Goal: Task Accomplishment & Management: Use online tool/utility

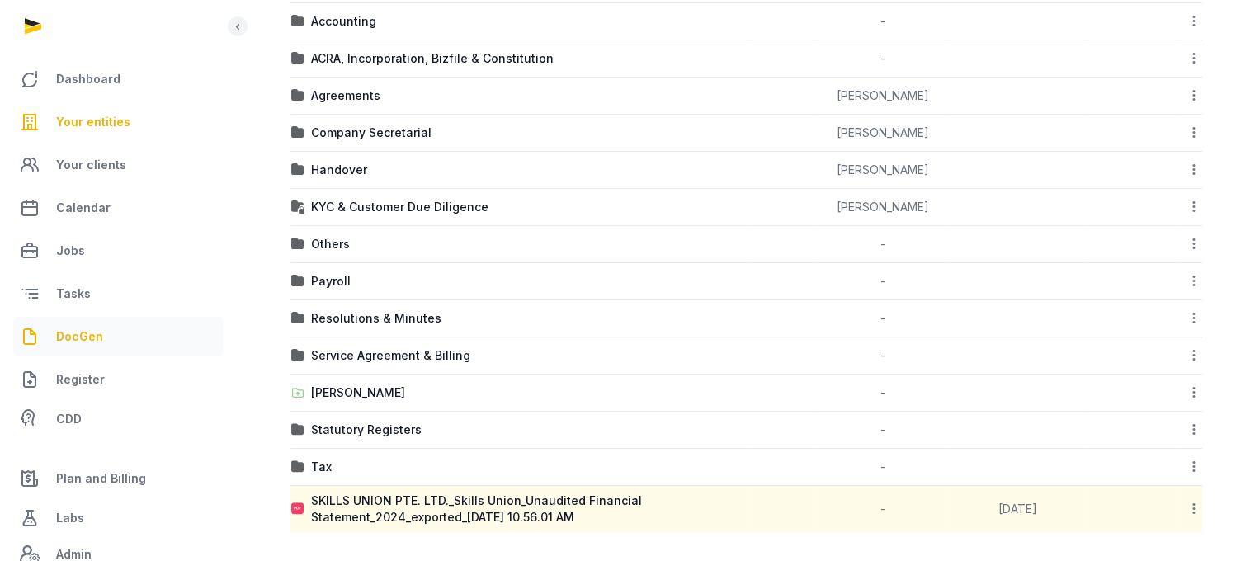
drag, startPoint x: 0, startPoint y: 0, endPoint x: 86, endPoint y: 333, distance: 343.5
click at [86, 333] on span "DocGen" at bounding box center [79, 337] width 47 height 20
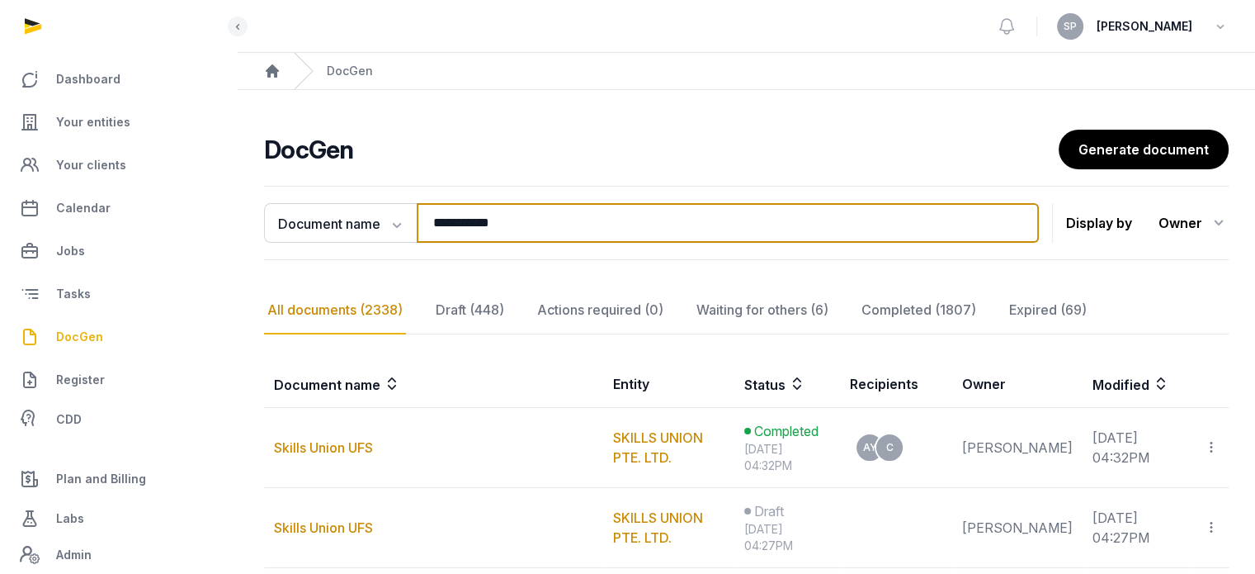
click at [513, 239] on input "**********" at bounding box center [728, 223] width 622 height 40
type input "*"
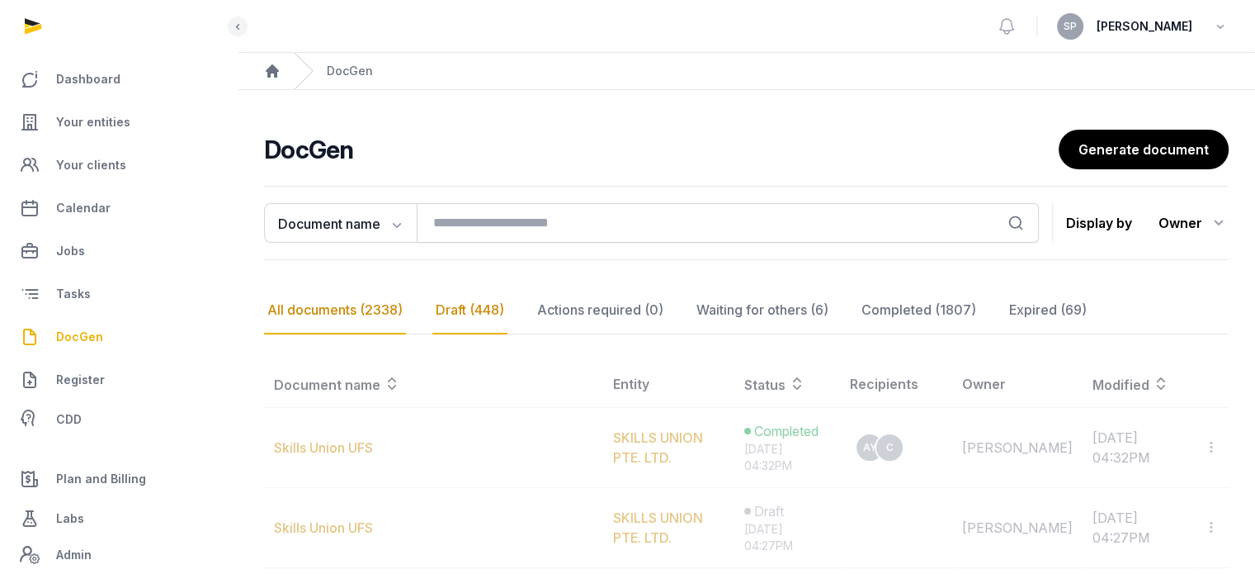
click at [534, 314] on div "Draft (448)" at bounding box center [600, 310] width 133 height 48
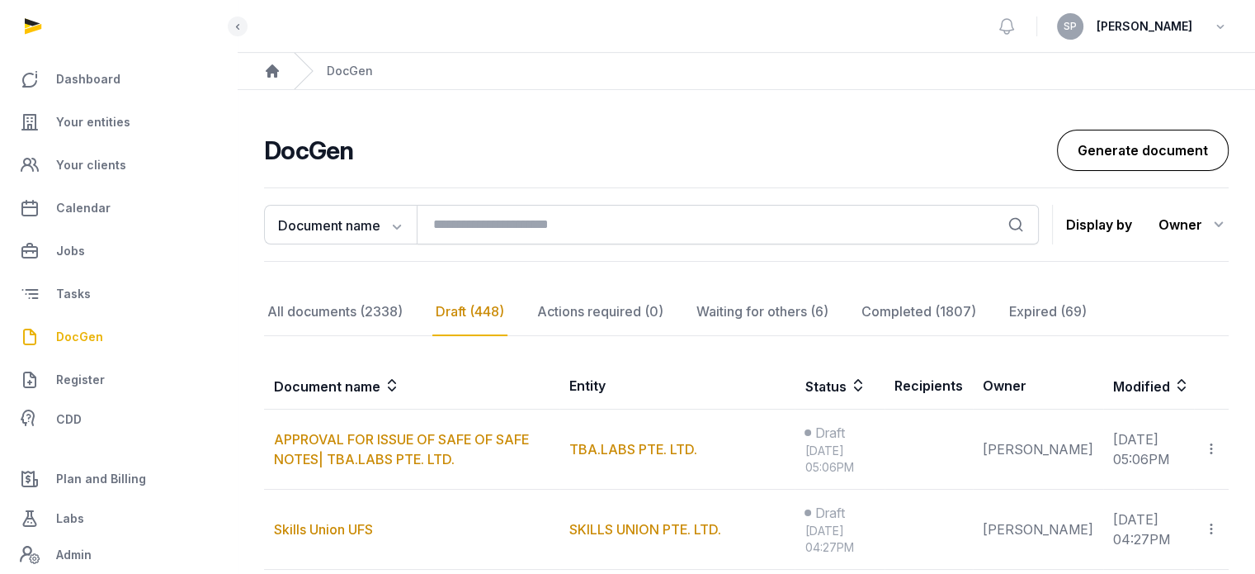
click at [1119, 151] on link "Generate document" at bounding box center [1143, 150] width 172 height 41
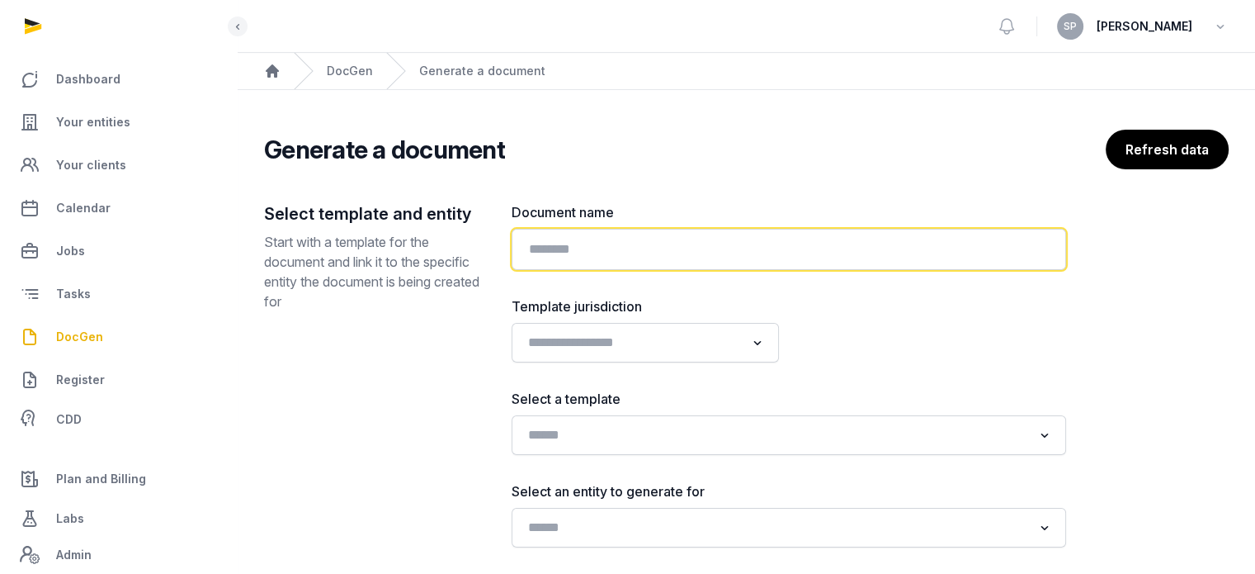
click at [672, 256] on input "text" at bounding box center [789, 249] width 555 height 41
paste input "**********"
type input "**********"
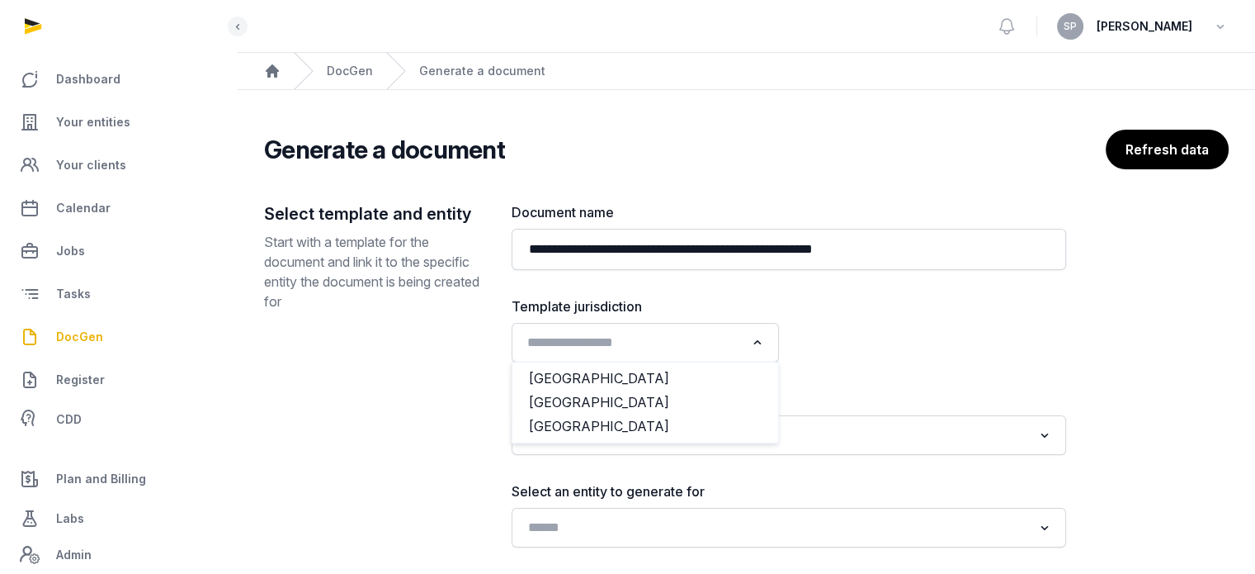
click at [636, 348] on input "Search for option" at bounding box center [634, 342] width 224 height 23
click at [597, 395] on li "Singapore" at bounding box center [646, 402] width 266 height 24
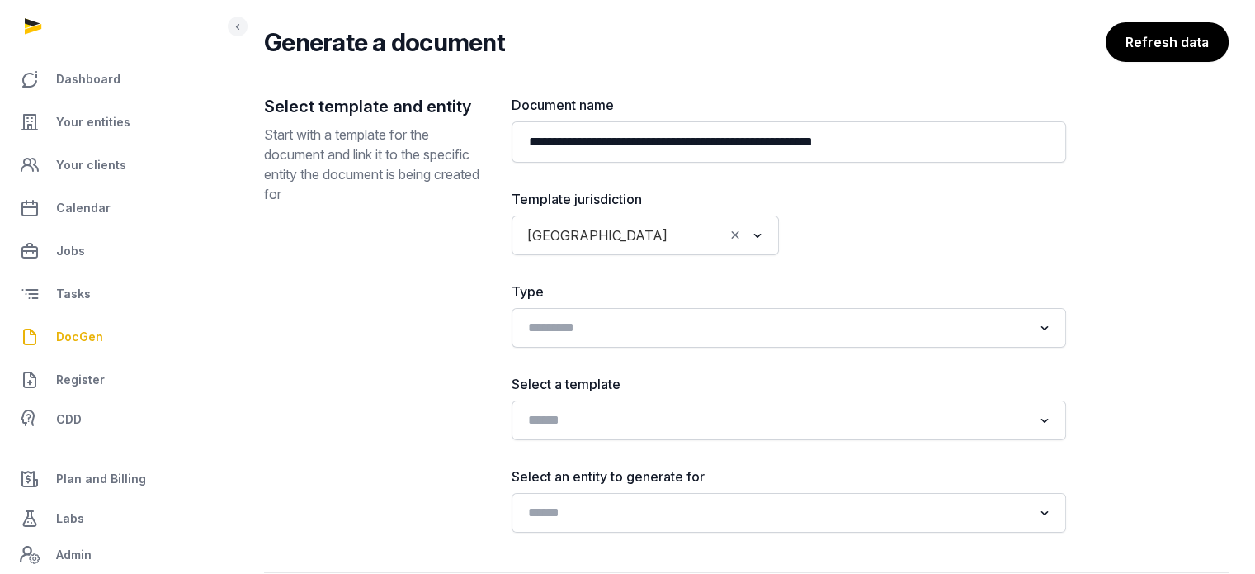
scroll to position [199, 0]
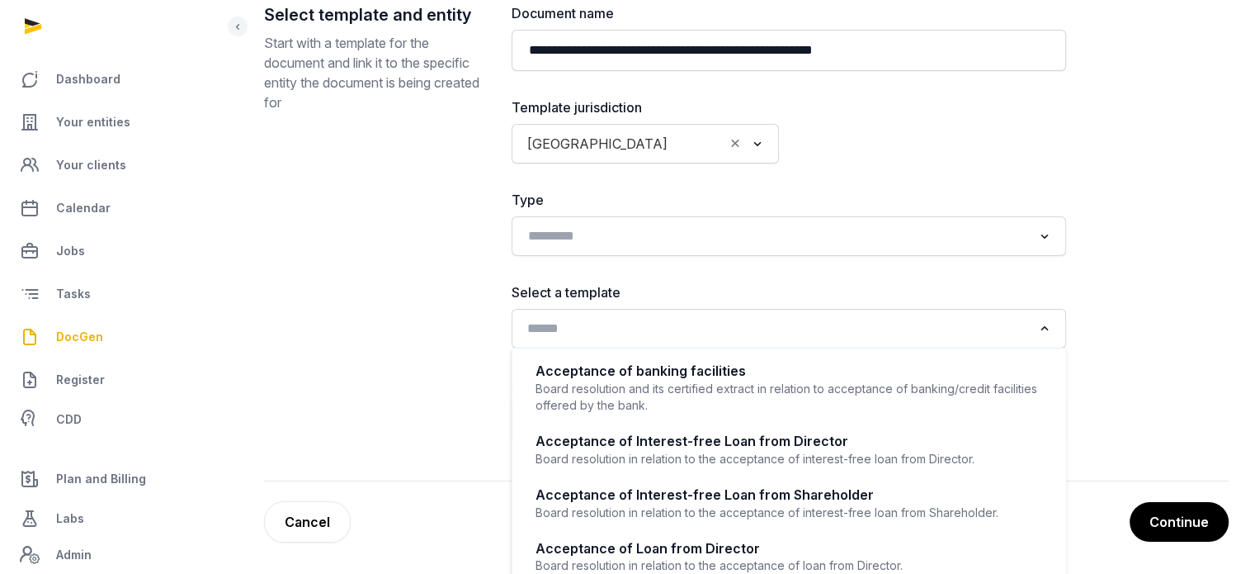
click at [802, 326] on input "Search for option" at bounding box center [777, 328] width 511 height 23
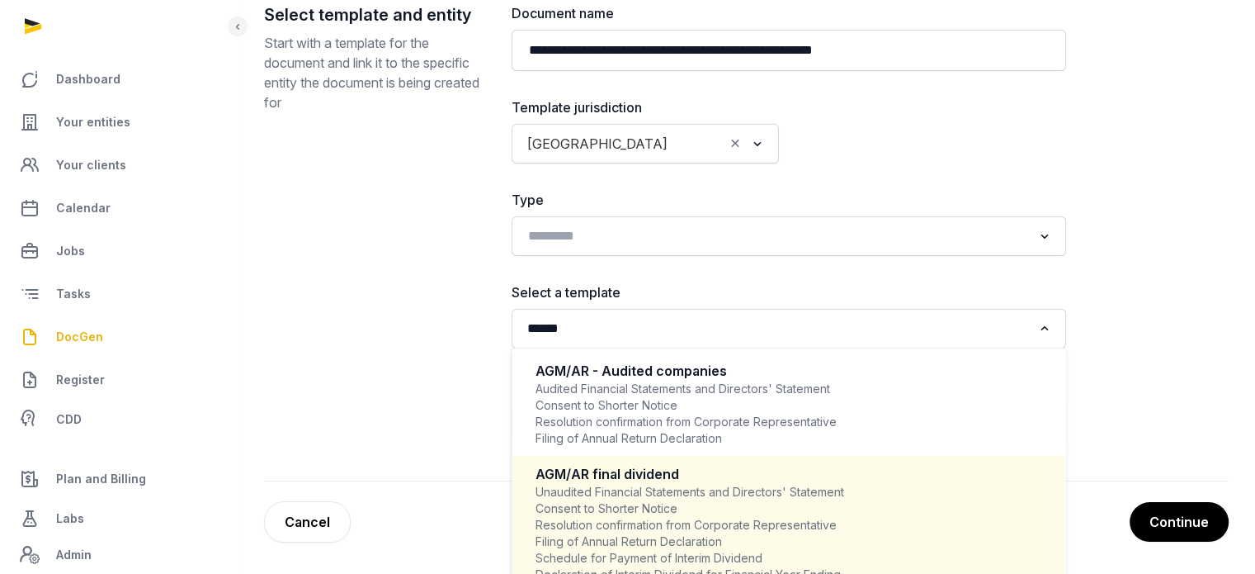
click at [622, 486] on div "Unaudited Financial Statements and Directors' Statement Consent to Shorter Noti…" at bounding box center [789, 533] width 507 height 99
type input "******"
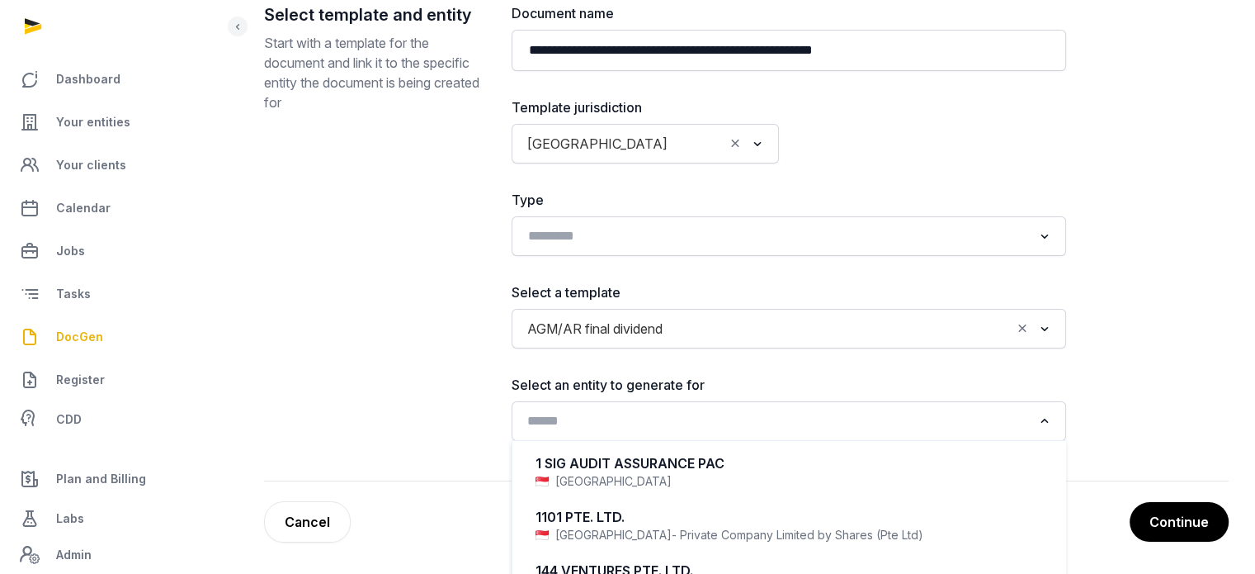
click at [620, 414] on input "Search for option" at bounding box center [777, 420] width 511 height 23
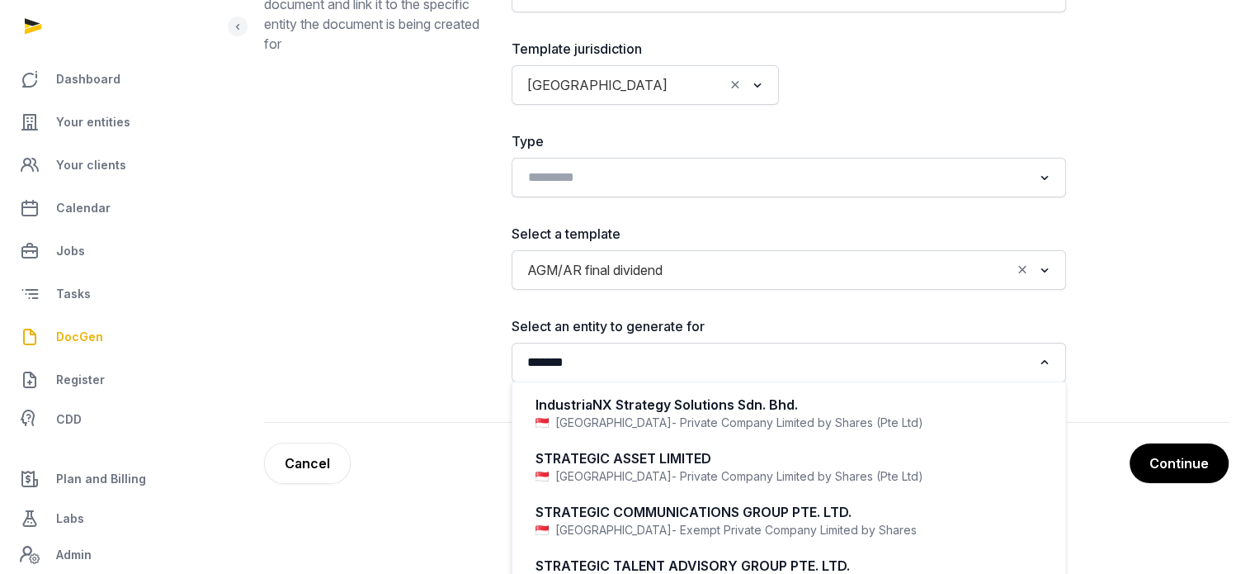
scroll to position [279, 0]
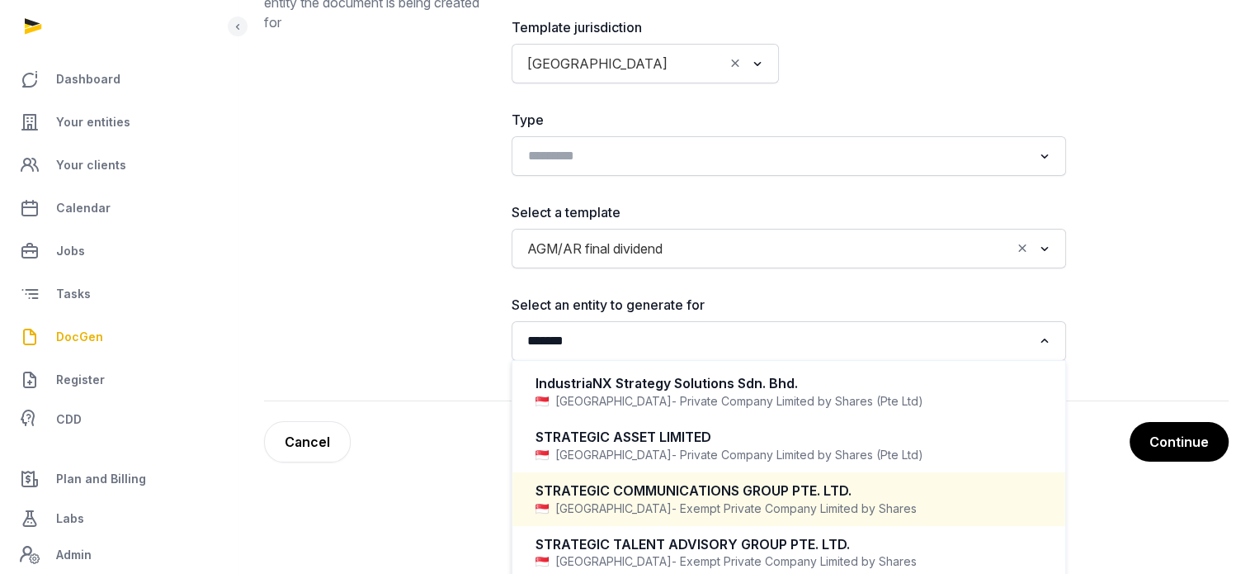
click at [879, 483] on div "STRATEGIC COMMUNICATIONS GROUP PTE. LTD." at bounding box center [789, 490] width 507 height 19
type input "*******"
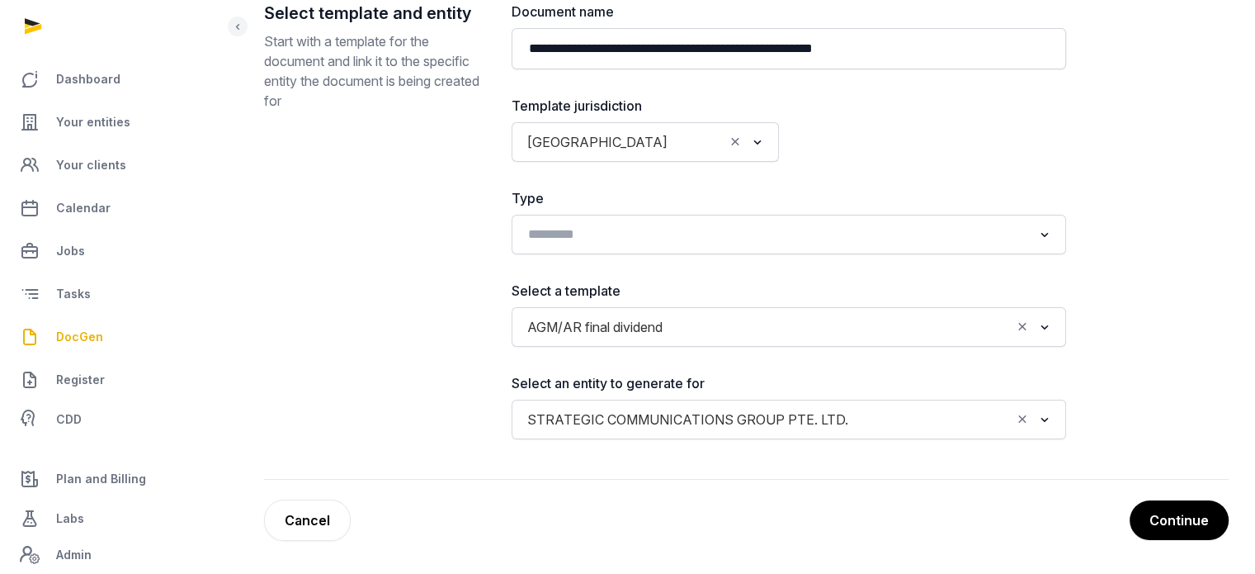
scroll to position [199, 0]
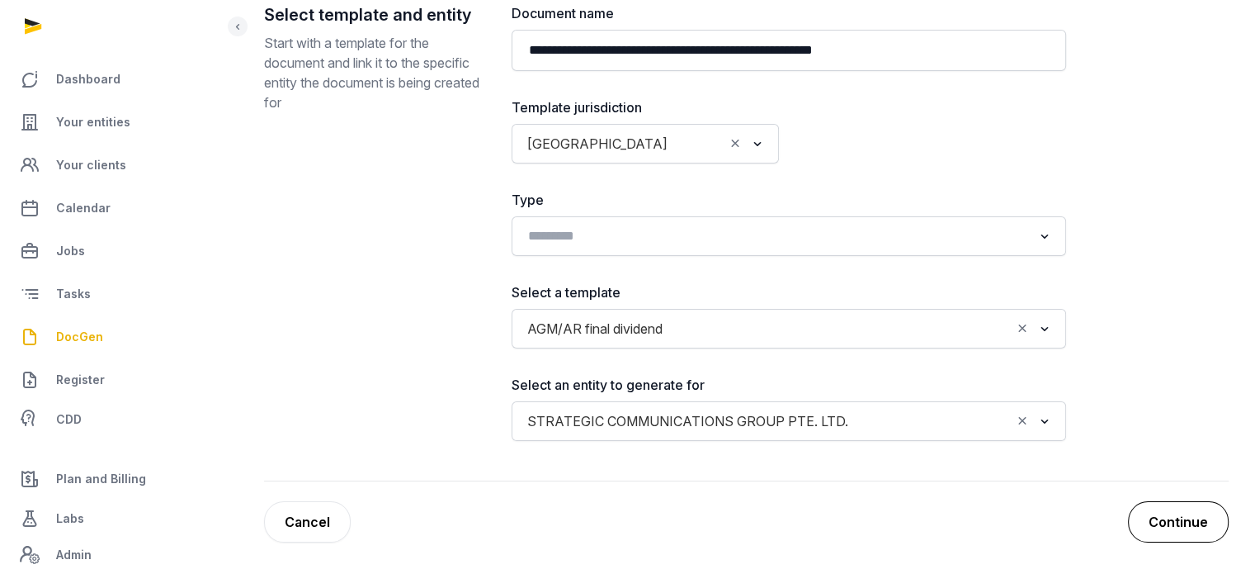
click at [1173, 510] on button "Continue" at bounding box center [1178, 521] width 101 height 41
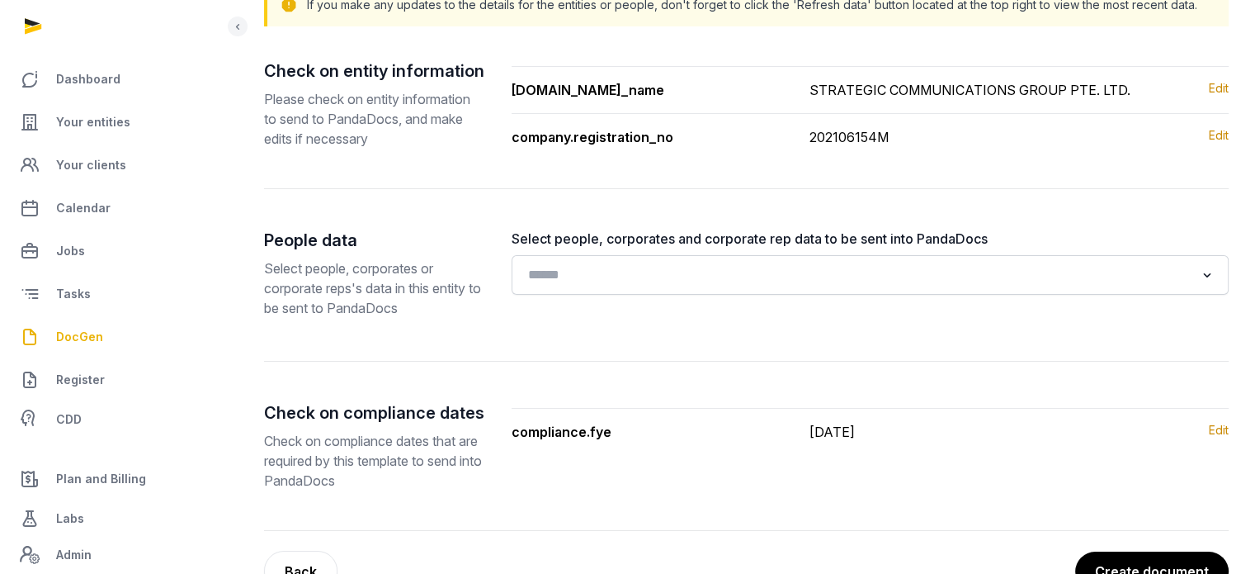
scroll to position [248, 0]
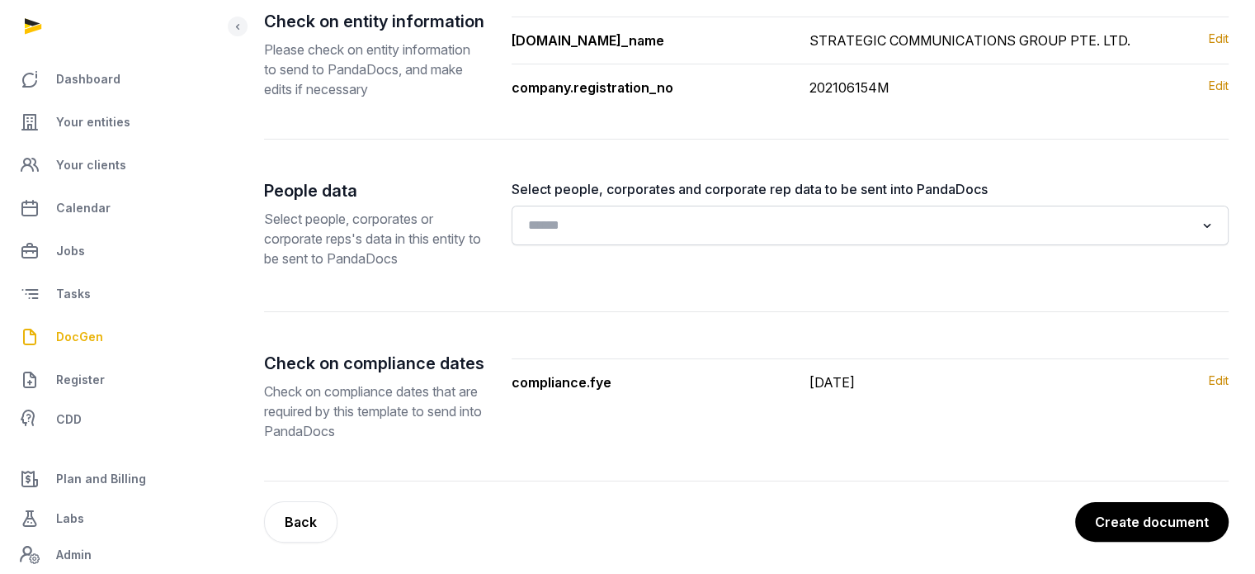
click at [1173, 510] on button "Create document" at bounding box center [1153, 522] width 154 height 40
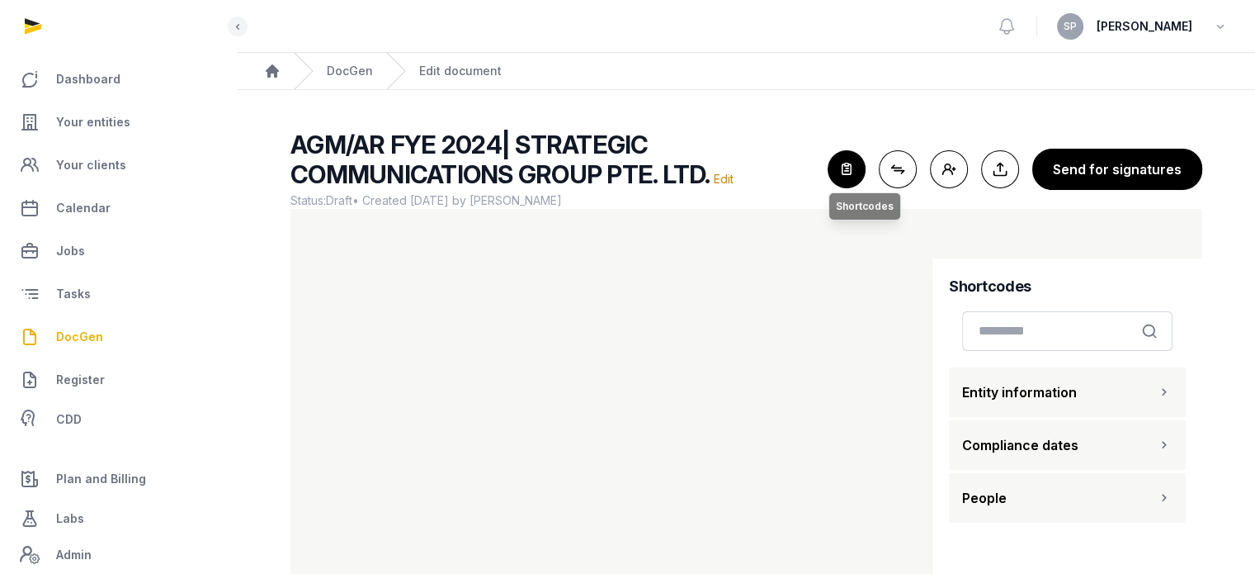
click at [849, 172] on icon "button" at bounding box center [847, 169] width 36 height 36
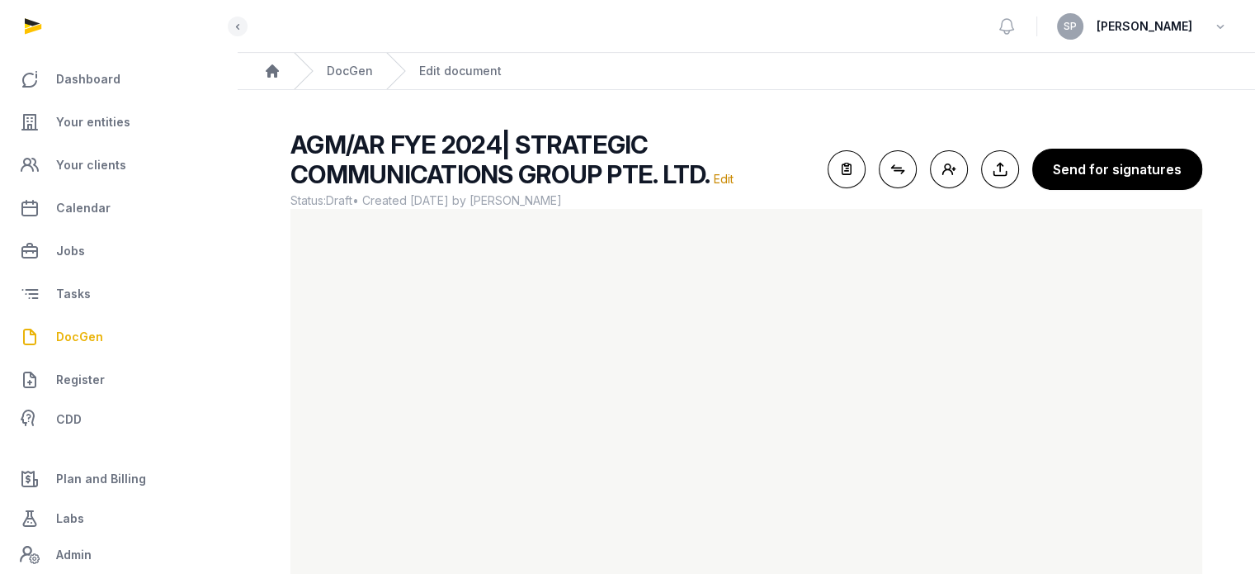
scroll to position [98, 0]
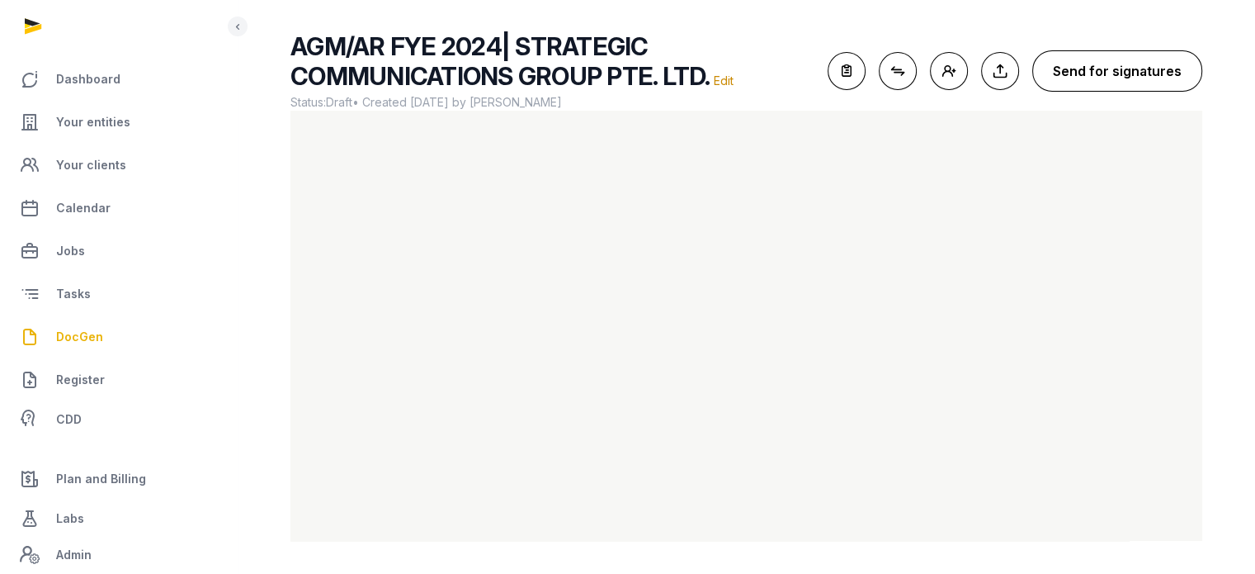
click at [1103, 74] on button "Send for signatures" at bounding box center [1118, 70] width 170 height 41
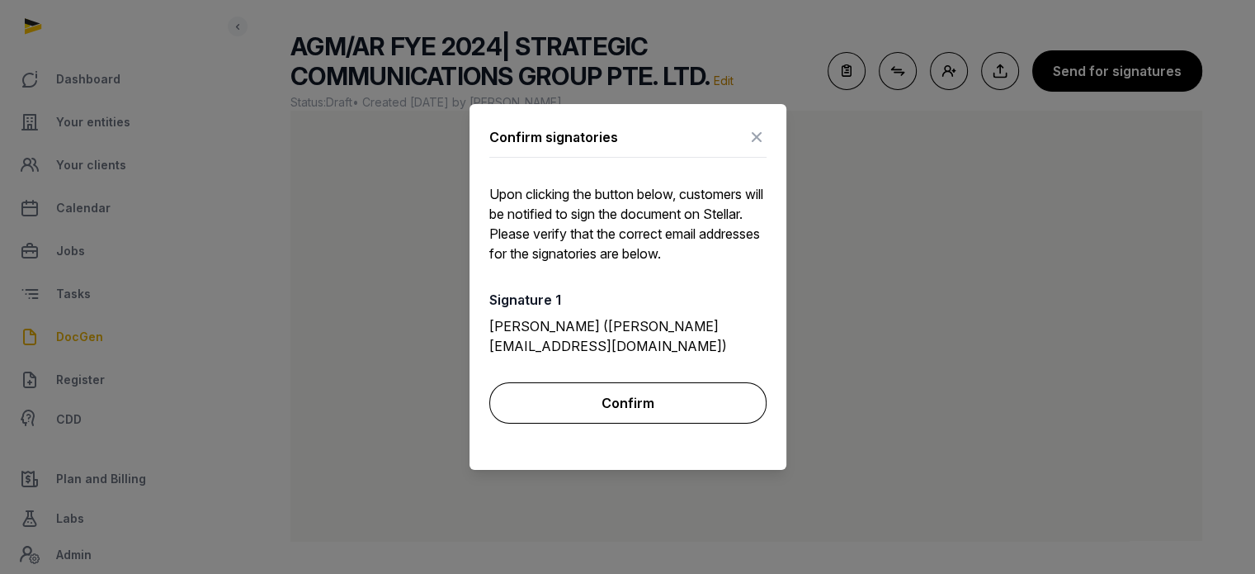
click at [624, 396] on button "Confirm" at bounding box center [627, 402] width 277 height 41
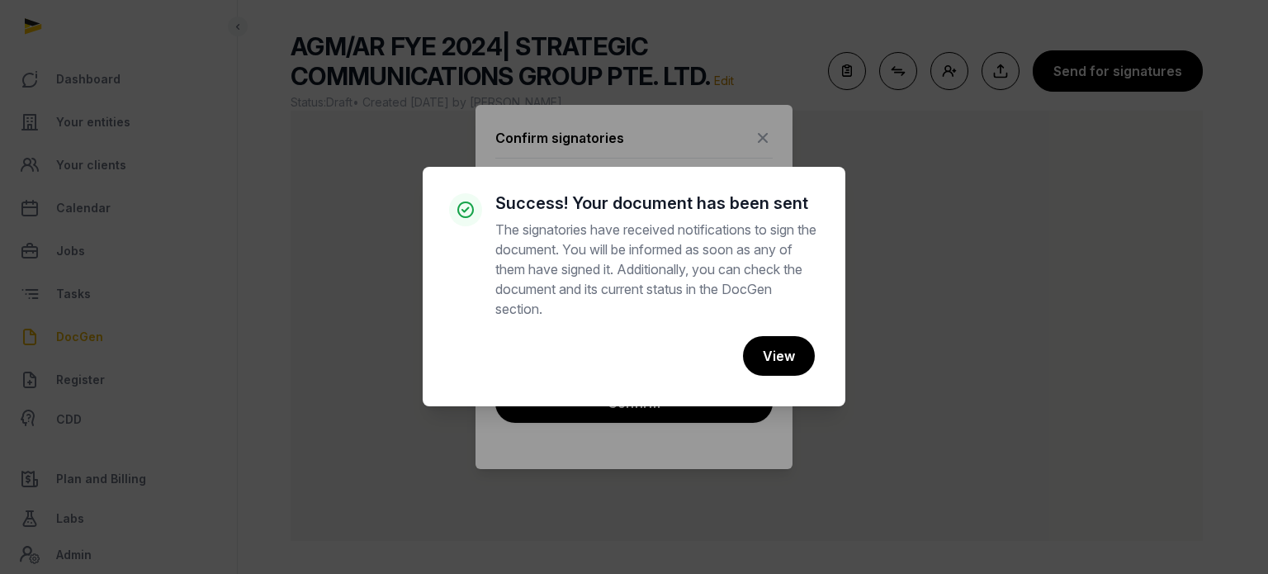
click at [1099, 291] on div "× Success! Your document has been sent The signatories have received notificati…" at bounding box center [634, 287] width 1268 height 574
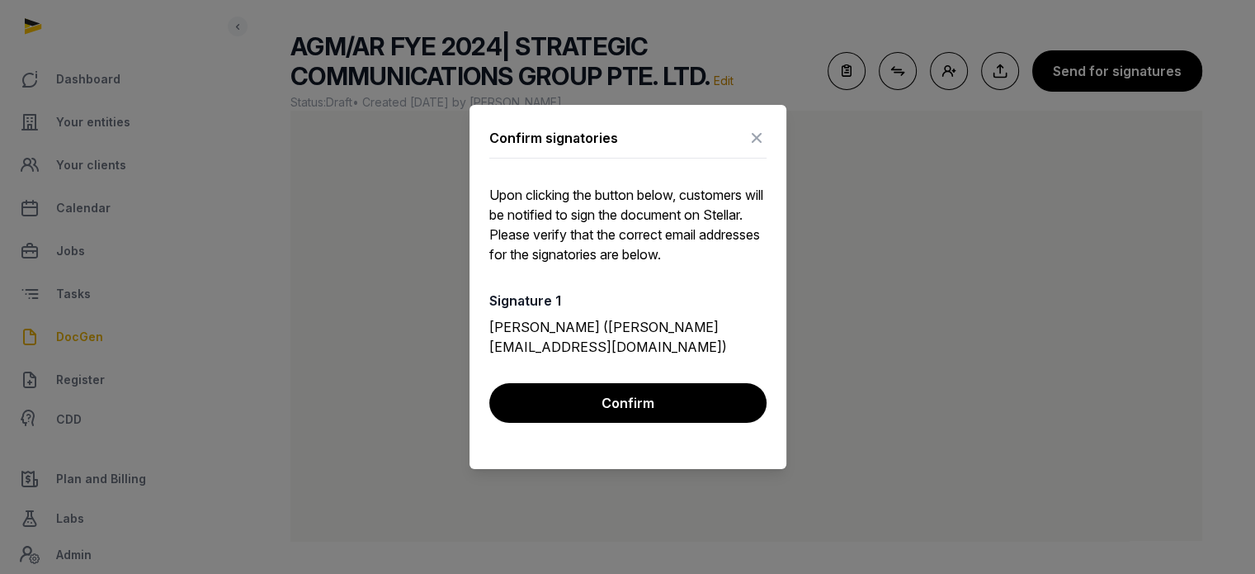
click at [754, 138] on icon at bounding box center [757, 138] width 20 height 26
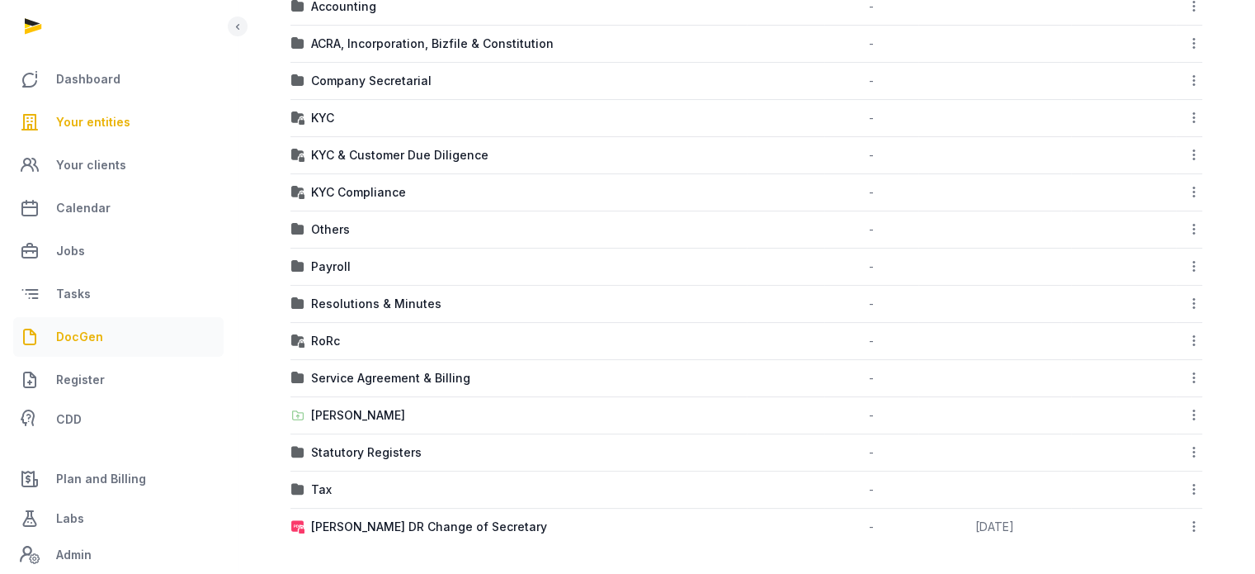
click at [84, 320] on link "DocGen" at bounding box center [118, 337] width 210 height 40
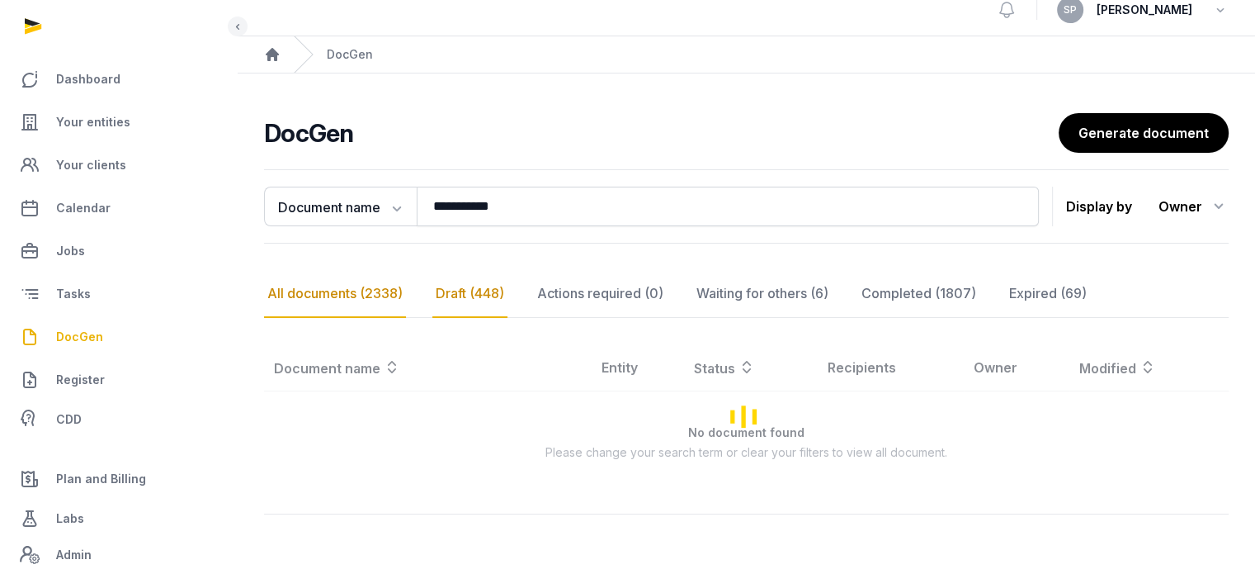
click at [442, 244] on div "**********" at bounding box center [747, 355] width 1018 height 385
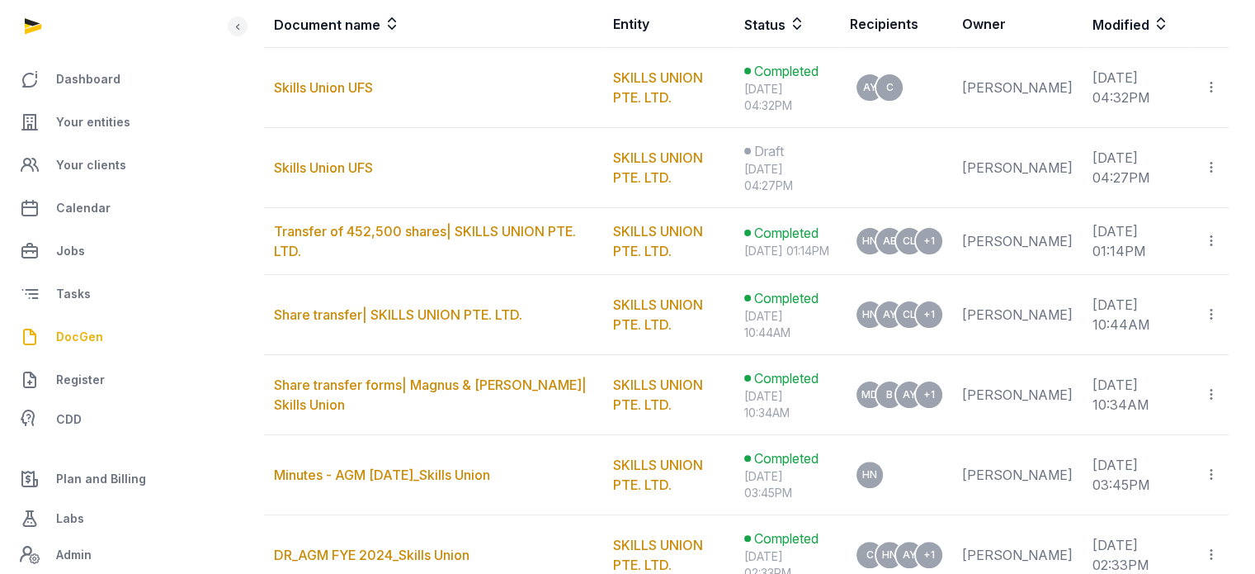
scroll to position [0, 0]
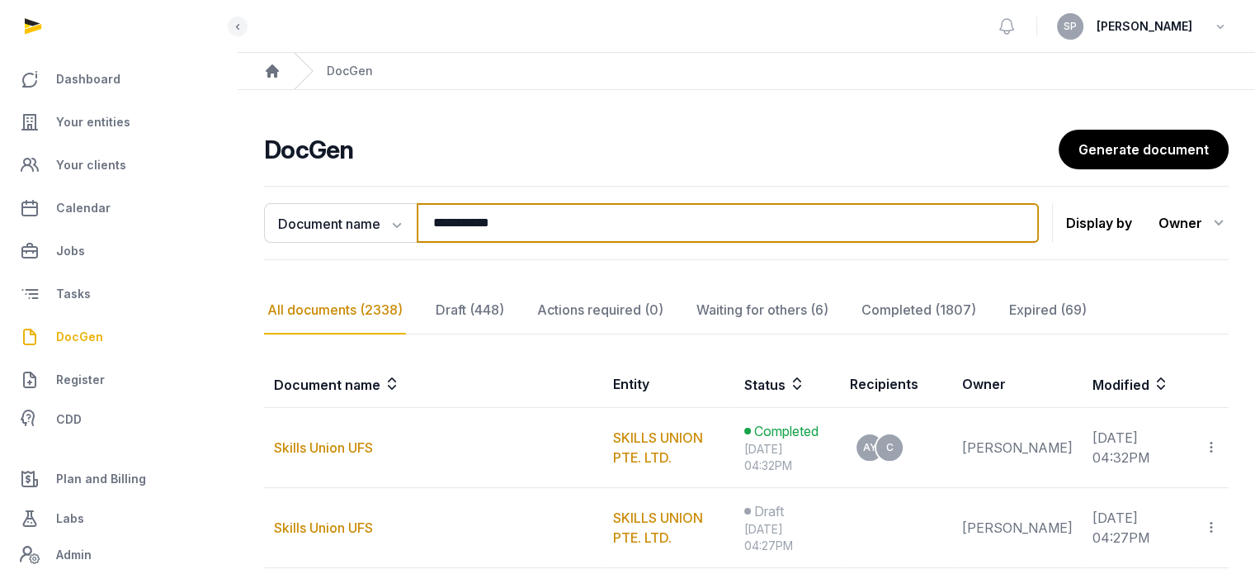
click at [545, 220] on input "**********" at bounding box center [728, 223] width 622 height 40
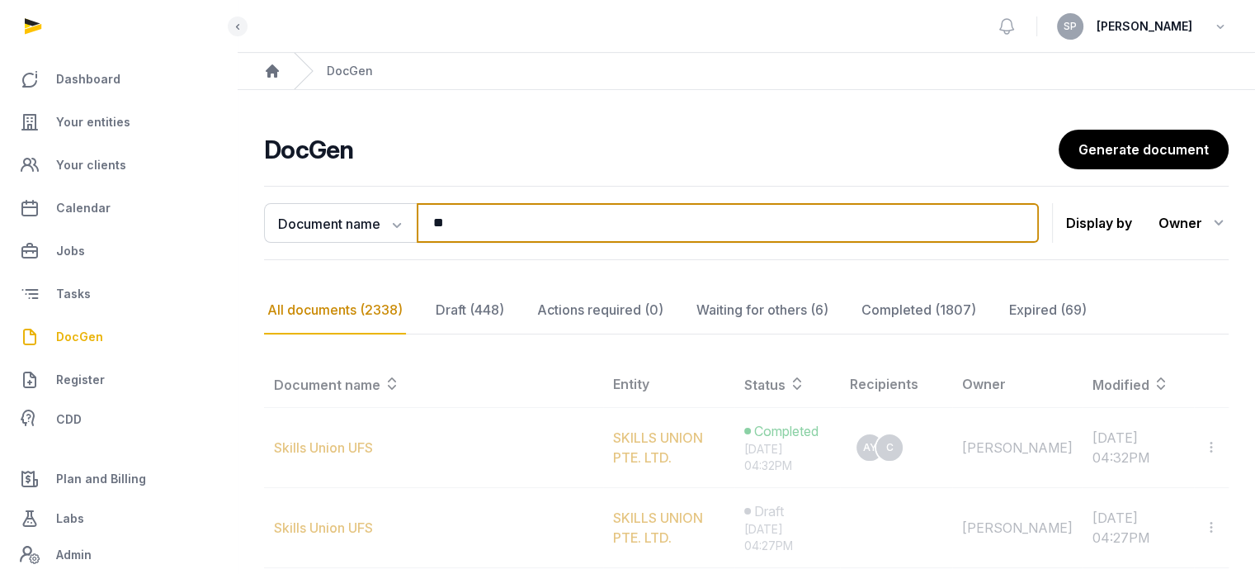
type input "*"
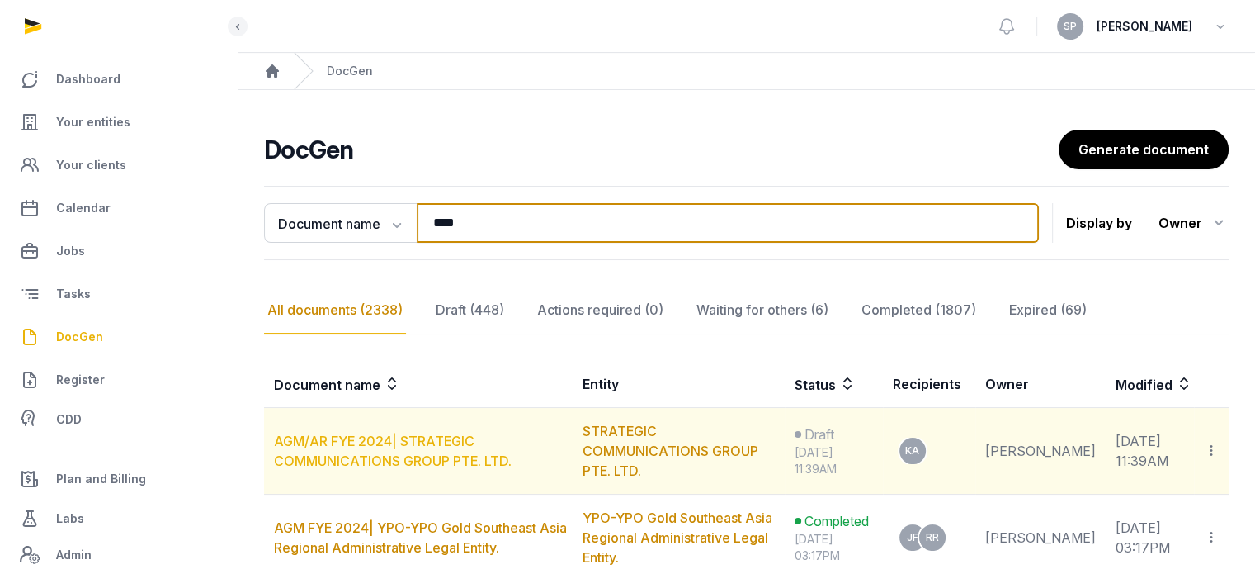
type input "****"
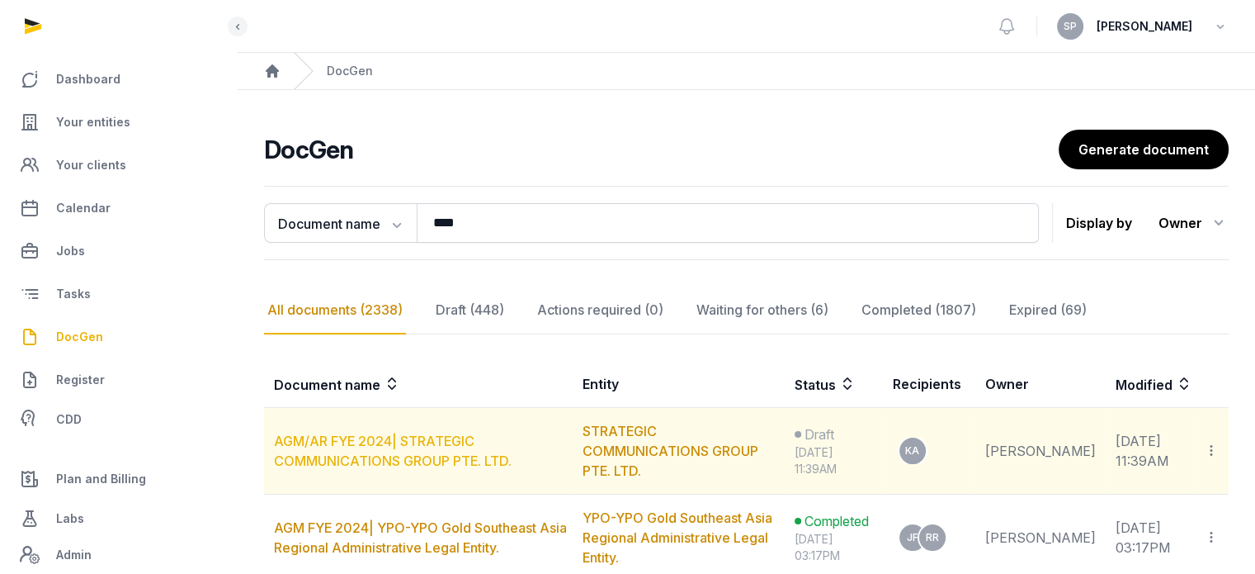
click at [433, 447] on link "AGM/AR FYE 2024| STRATEGIC COMMUNICATIONS GROUP PTE. LTD." at bounding box center [393, 451] width 238 height 36
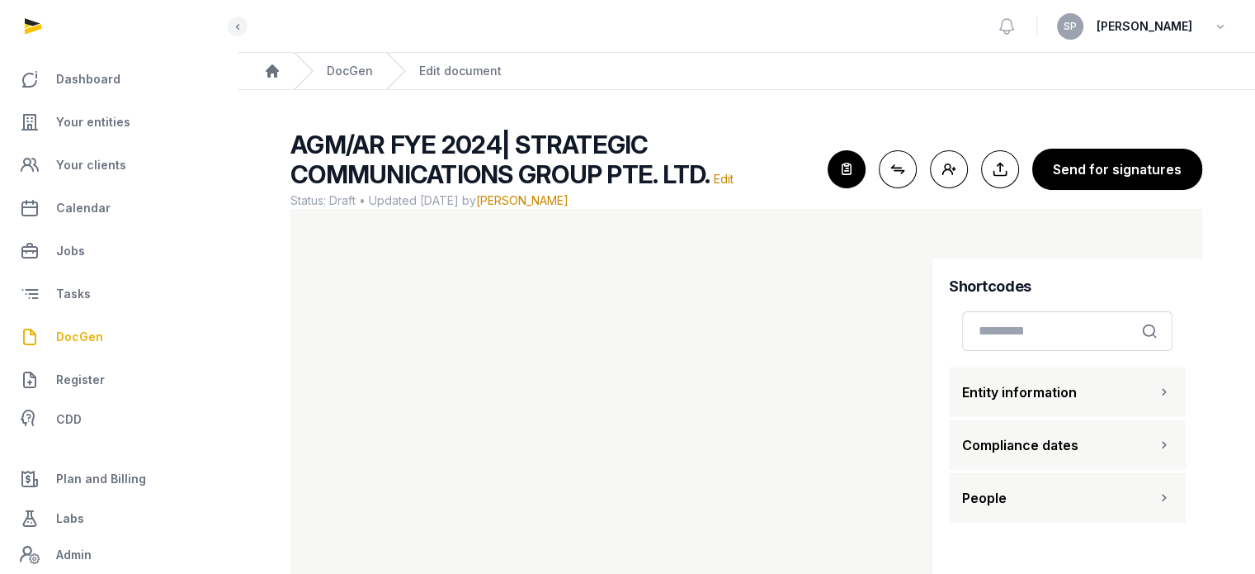
click at [83, 333] on span "DocGen" at bounding box center [79, 337] width 47 height 20
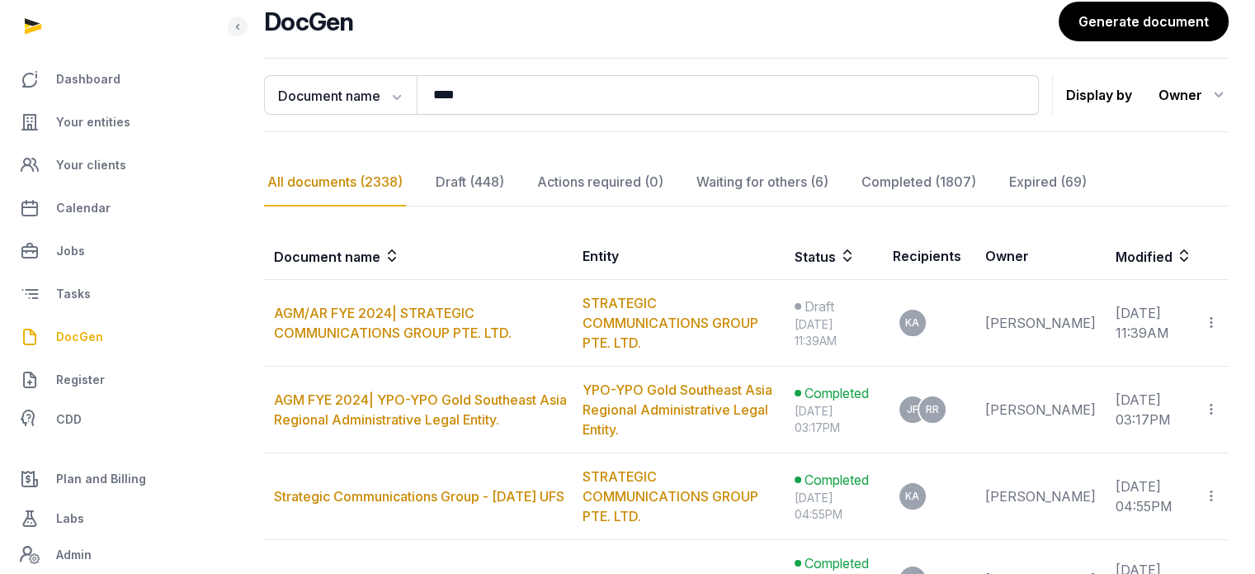
scroll to position [136, 0]
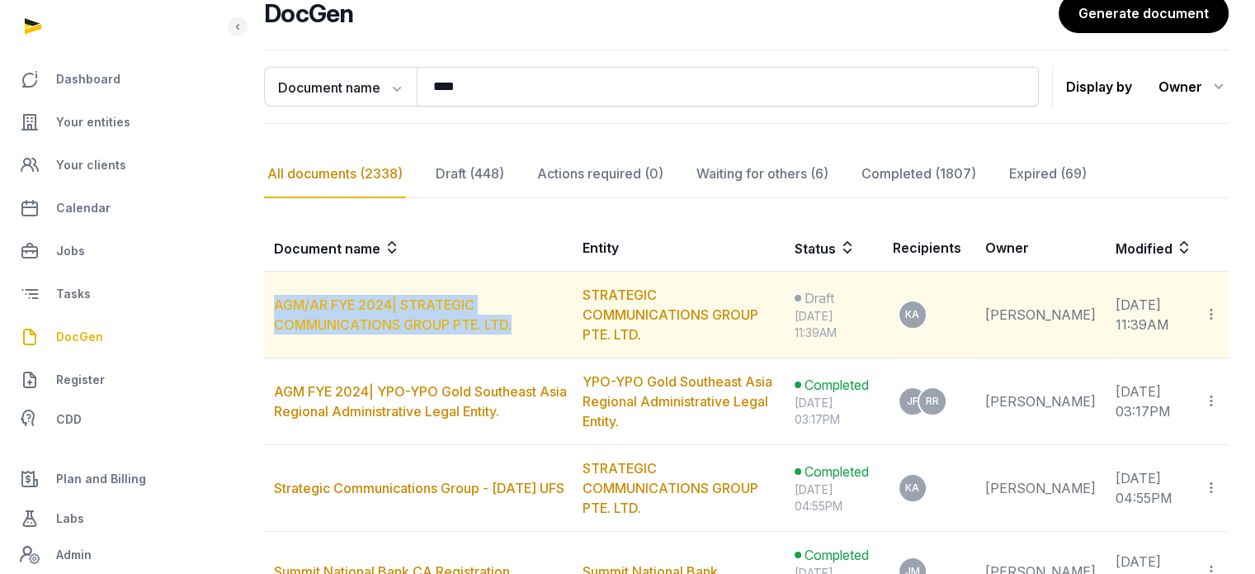
drag, startPoint x: 532, startPoint y: 317, endPoint x: 275, endPoint y: 300, distance: 257.3
click at [275, 300] on td "AGM/AR FYE 2024| STRATEGIC COMMUNICATIONS GROUP PTE. LTD." at bounding box center [418, 315] width 309 height 87
copy link "AGM/AR FYE 2024| STRATEGIC COMMUNICATIONS GROUP PTE. LTD."
click at [446, 314] on link "AGM/AR FYE 2024| STRATEGIC COMMUNICATIONS GROUP PTE. LTD." at bounding box center [393, 314] width 238 height 36
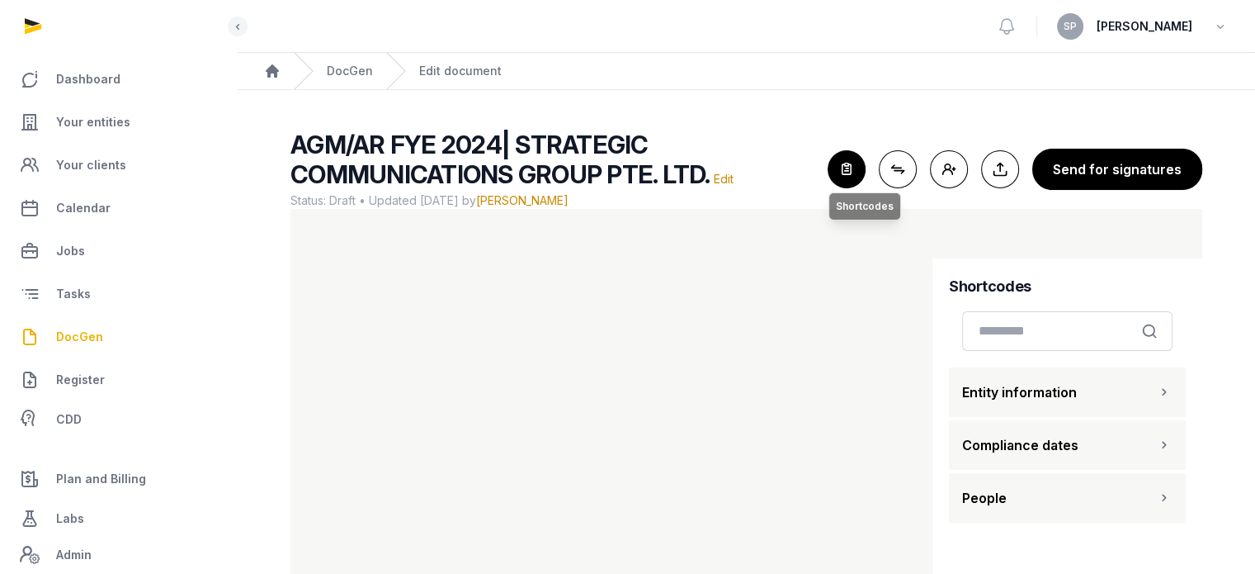
click at [860, 171] on icon "button" at bounding box center [847, 169] width 36 height 36
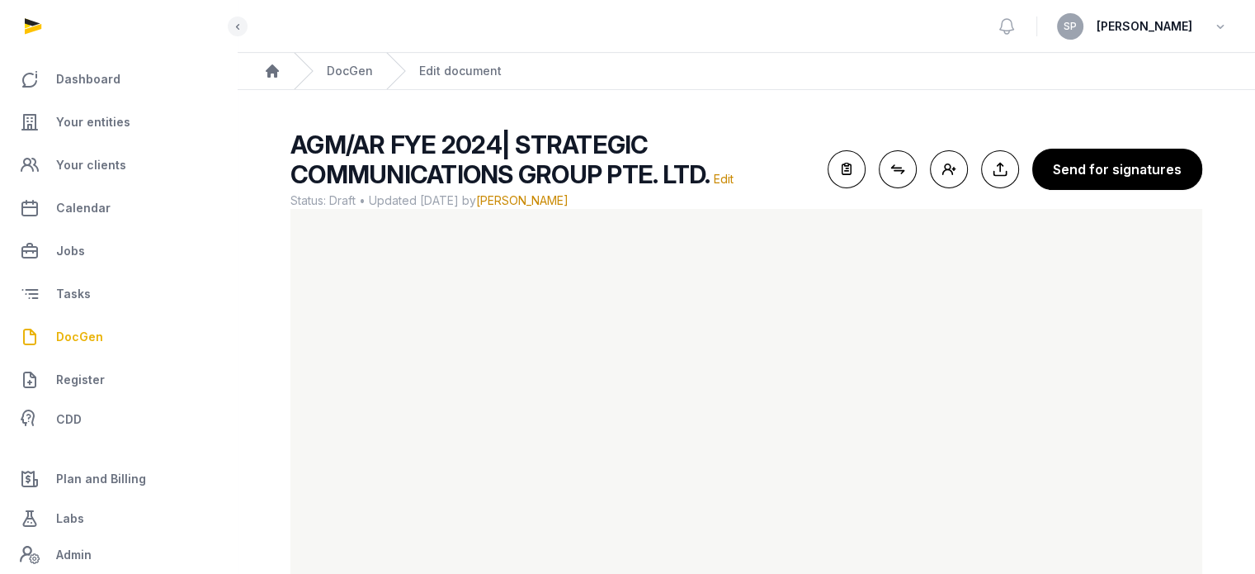
scroll to position [98, 0]
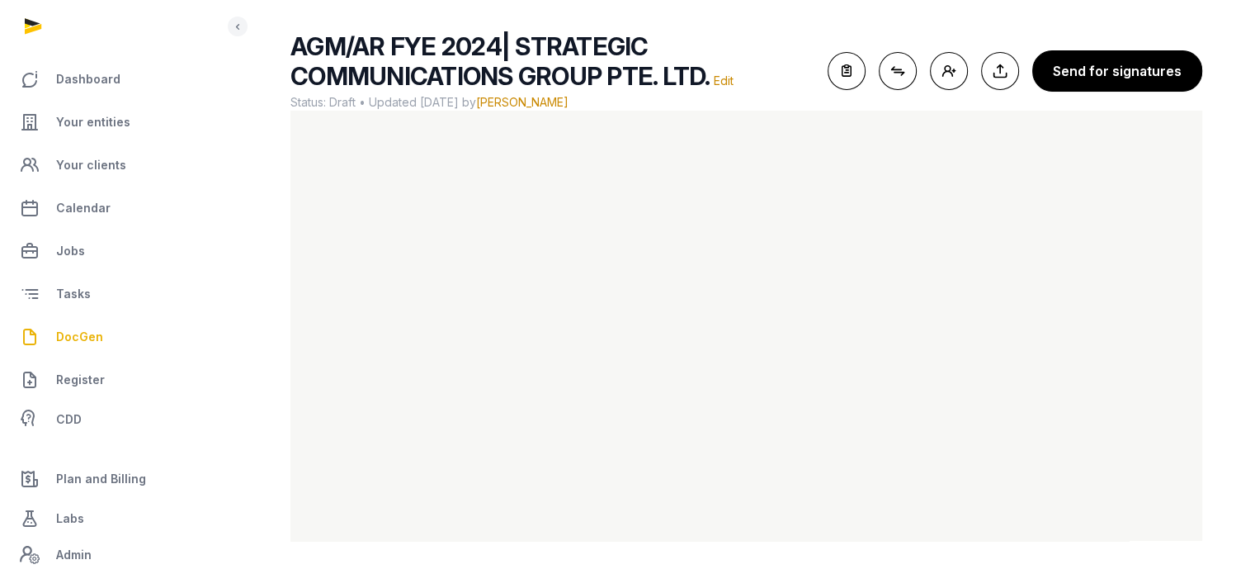
click at [790, 72] on h2 "AGM/AR FYE 2024| STRATEGIC COMMUNICATIONS GROUP PTE. LTD. Edit" at bounding box center [553, 60] width 524 height 59
click at [865, 79] on icon "button" at bounding box center [847, 71] width 36 height 36
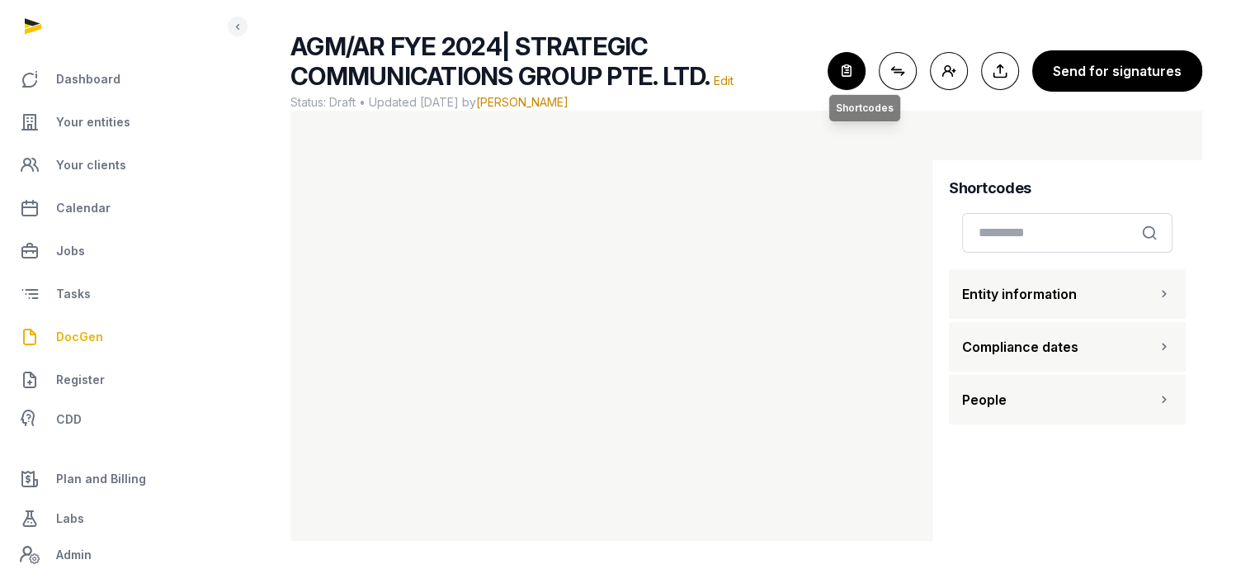
click at [857, 80] on icon "button" at bounding box center [847, 71] width 36 height 36
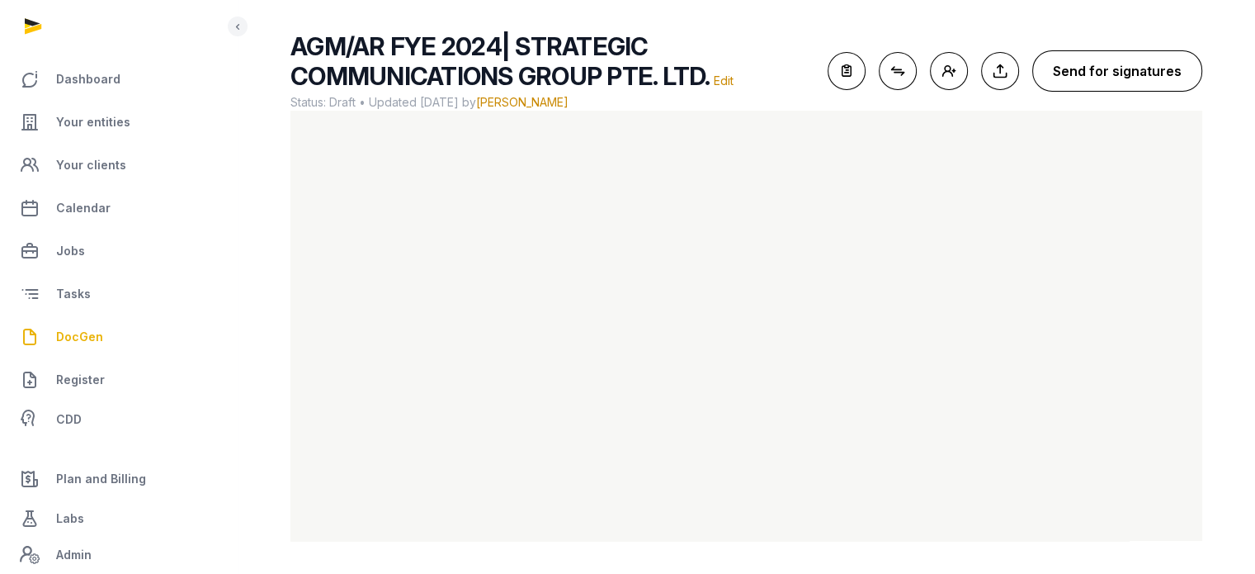
click at [1086, 79] on button "Send for signatures" at bounding box center [1118, 70] width 170 height 41
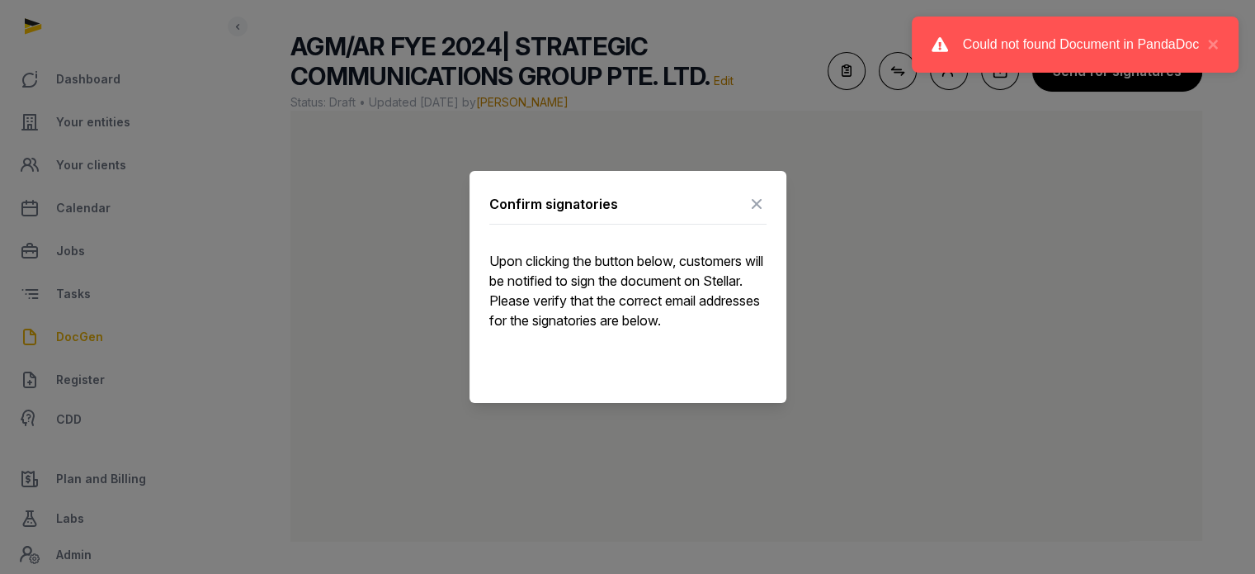
click at [756, 205] on icon at bounding box center [757, 204] width 20 height 26
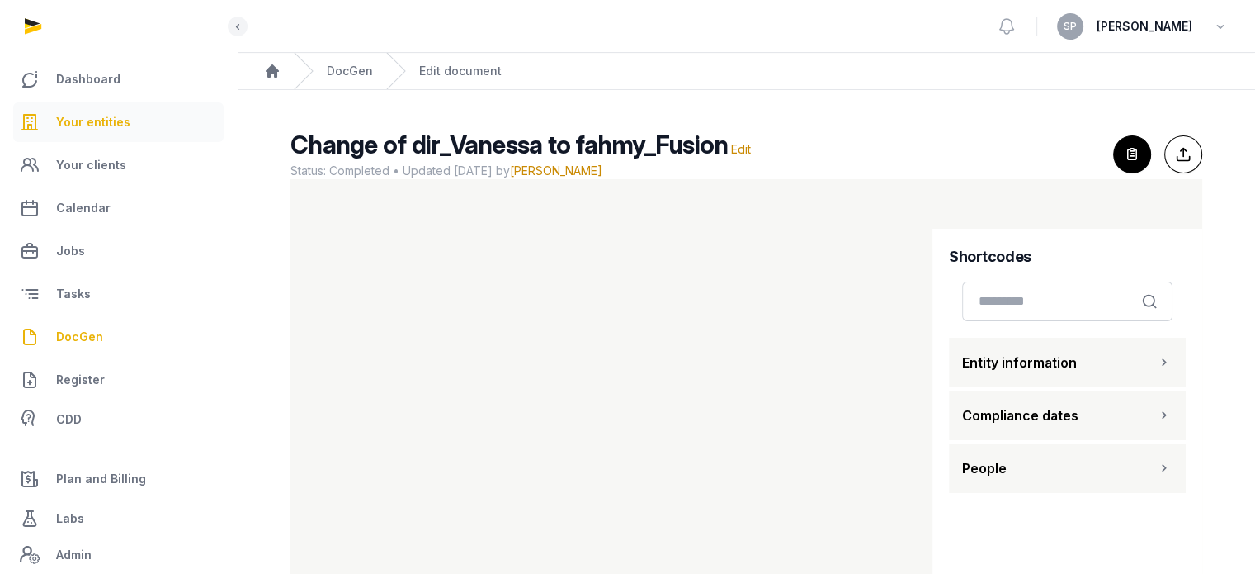
click at [106, 121] on span "Your entities" at bounding box center [93, 122] width 74 height 20
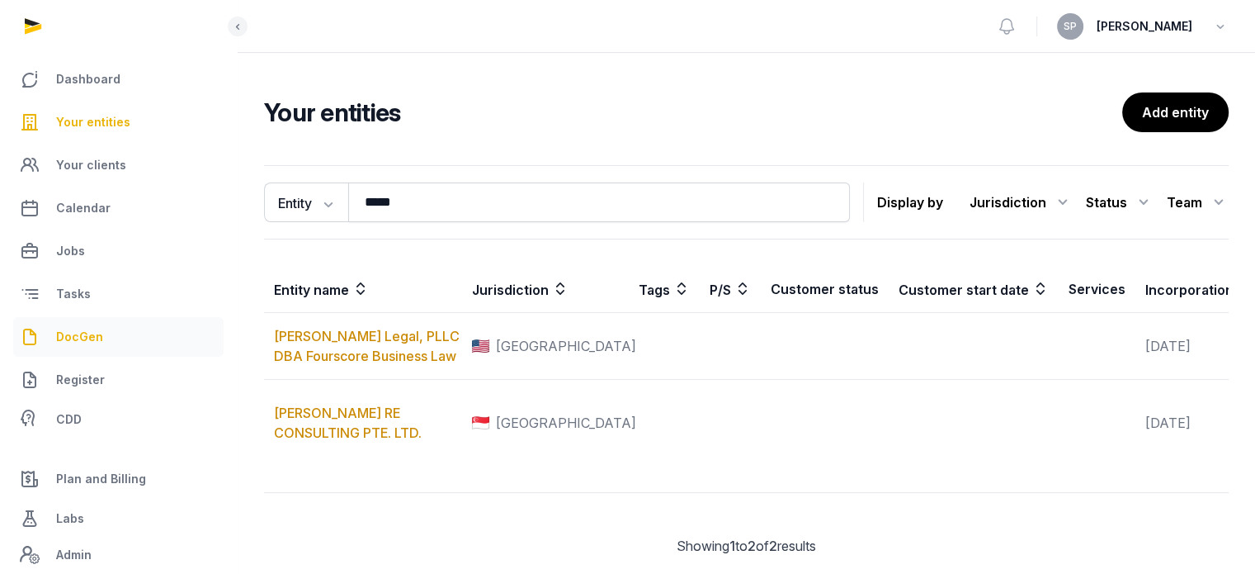
click at [105, 328] on link "DocGen" at bounding box center [118, 337] width 210 height 40
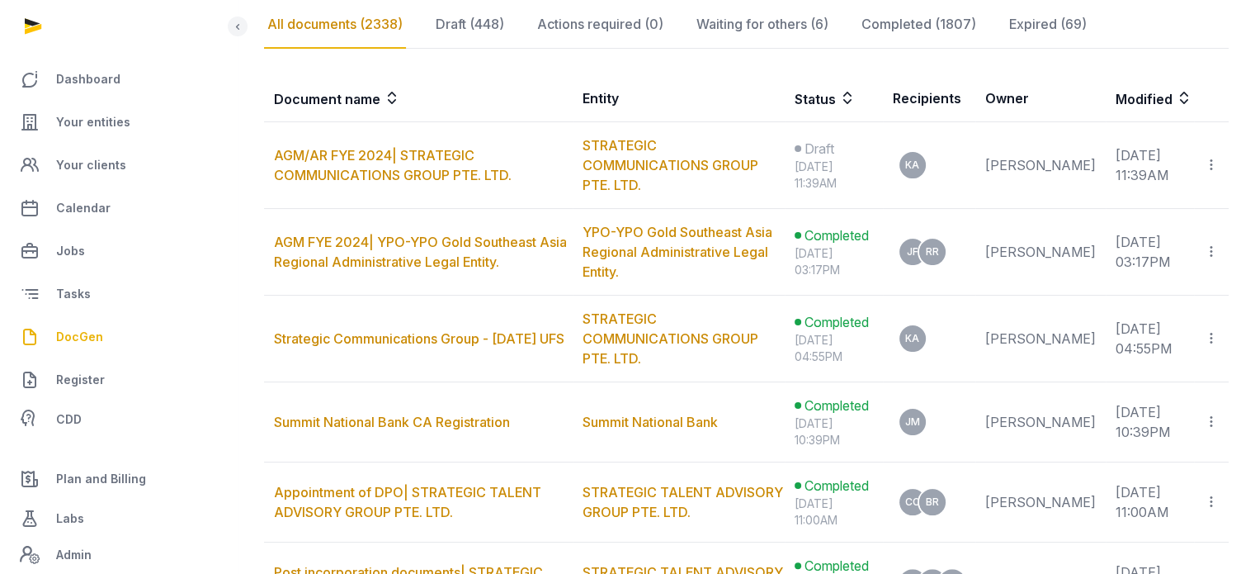
scroll to position [319, 0]
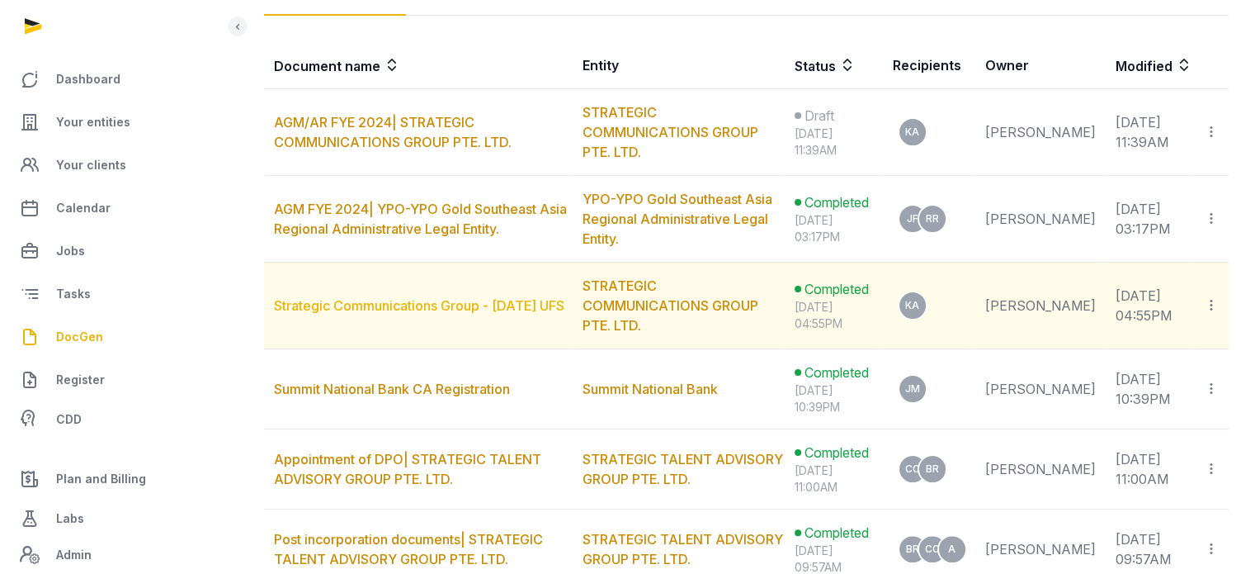
click at [539, 297] on link "Strategic Communications Group - [DATE] UFS" at bounding box center [419, 305] width 291 height 17
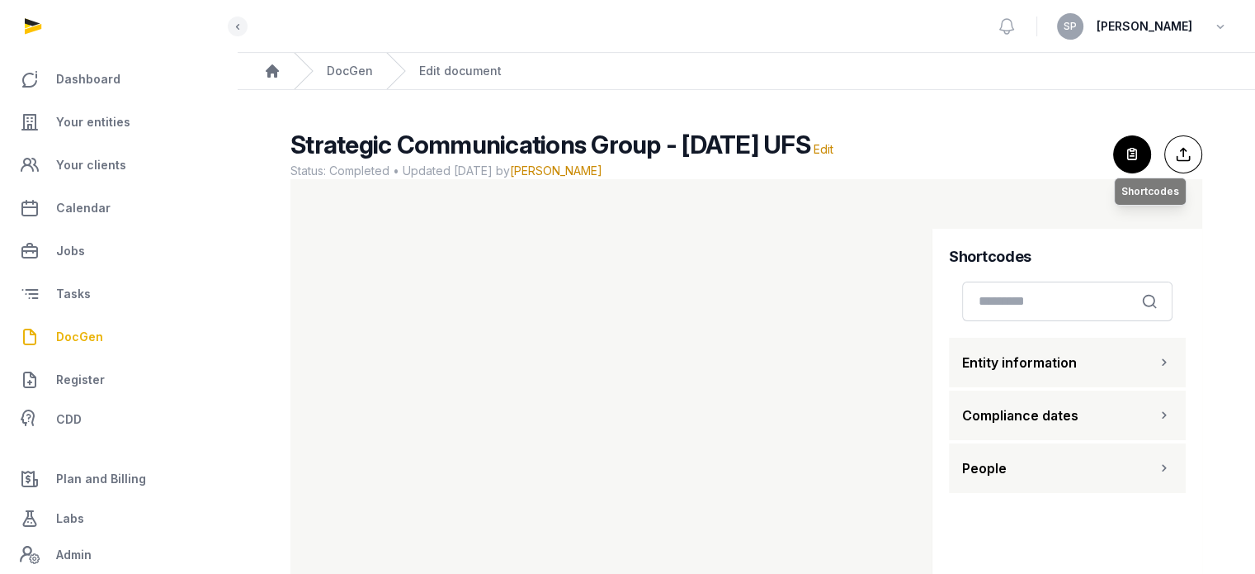
click at [1135, 158] on icon "button" at bounding box center [1132, 154] width 36 height 36
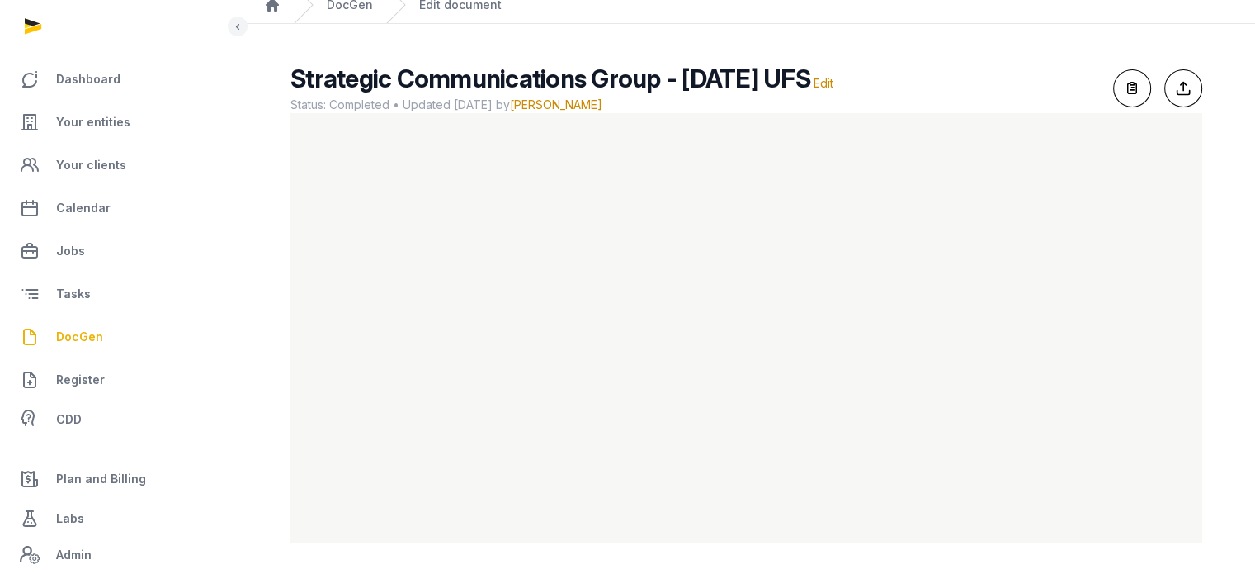
scroll to position [69, 0]
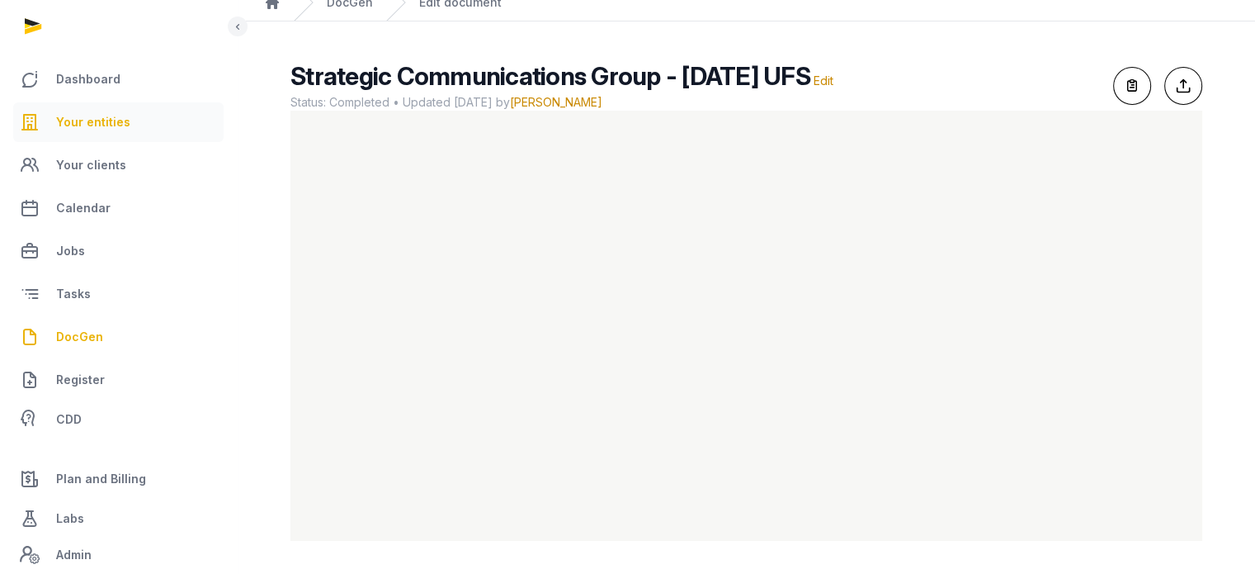
click at [78, 116] on span "Your entities" at bounding box center [93, 122] width 74 height 20
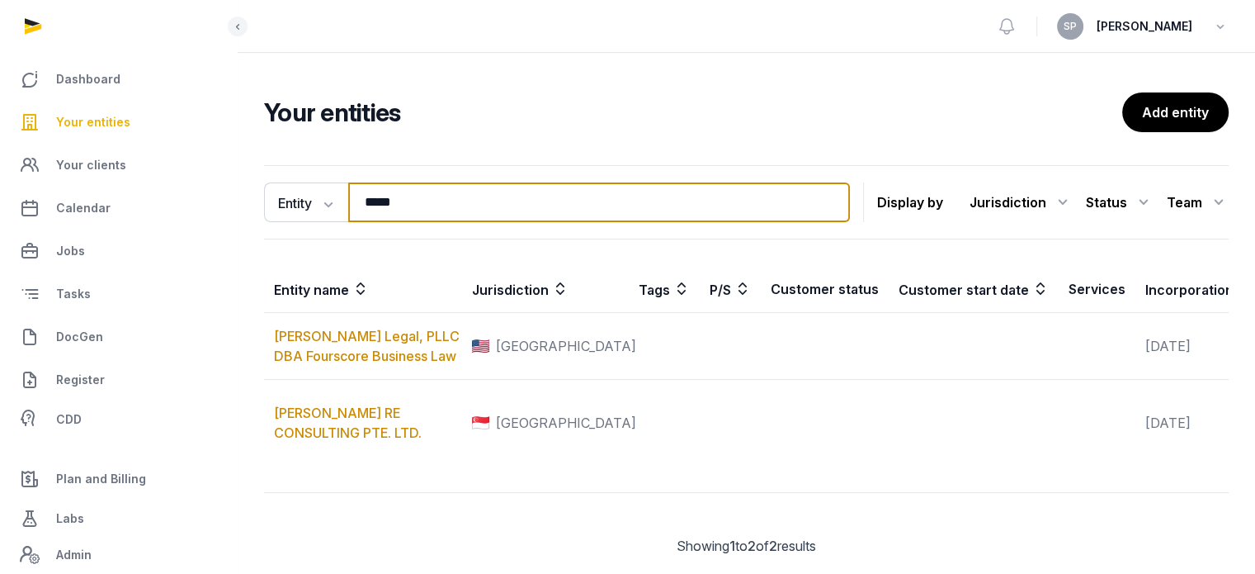
click at [452, 209] on input "*****" at bounding box center [599, 202] width 502 height 40
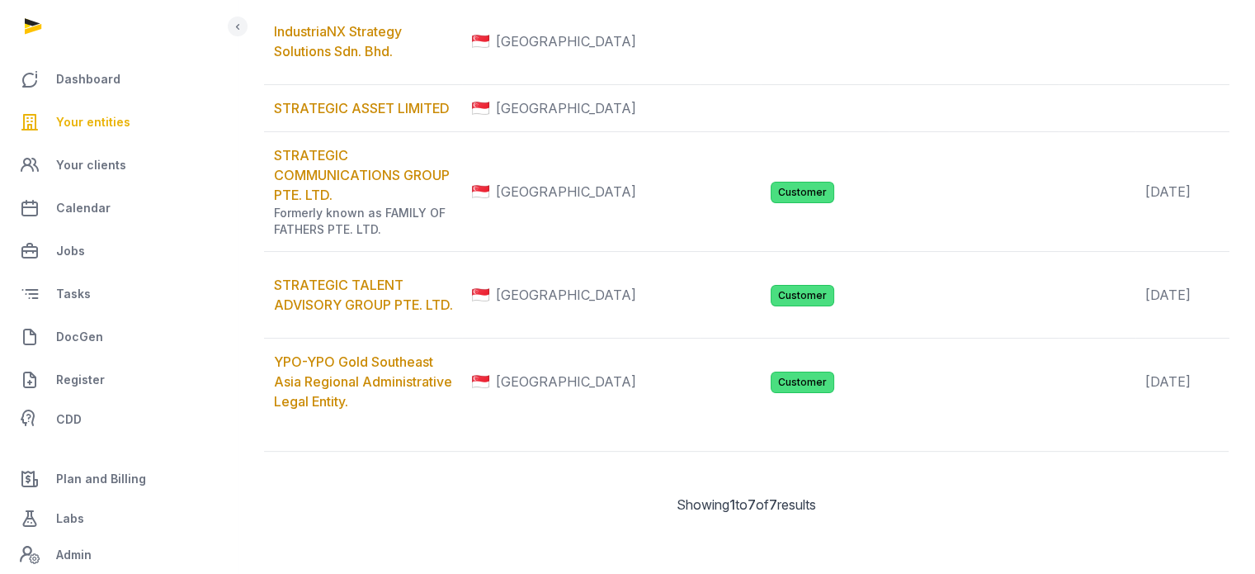
scroll to position [535, 0]
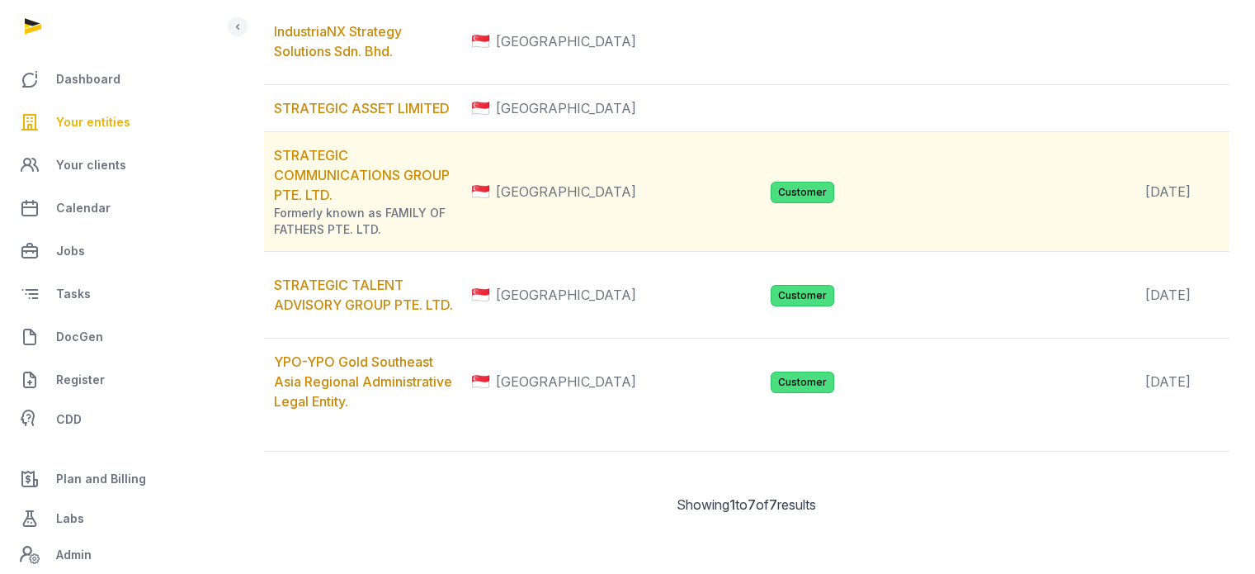
type input "*****"
click at [325, 181] on td "STRATEGIC COMMUNICATIONS GROUP PTE. LTD. Formerly known as FAMILY OF FATHERS PT…" at bounding box center [363, 192] width 198 height 120
click at [325, 184] on link "STRATEGIC COMMUNICATIONS GROUP PTE. LTD." at bounding box center [362, 175] width 176 height 56
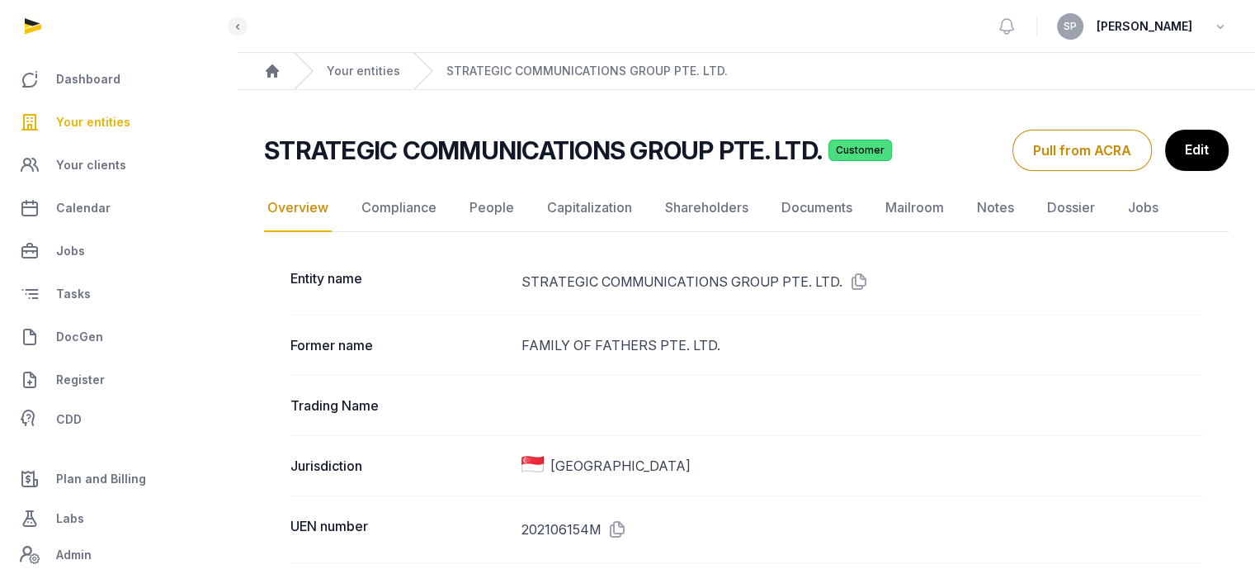
click at [854, 278] on icon at bounding box center [856, 281] width 26 height 26
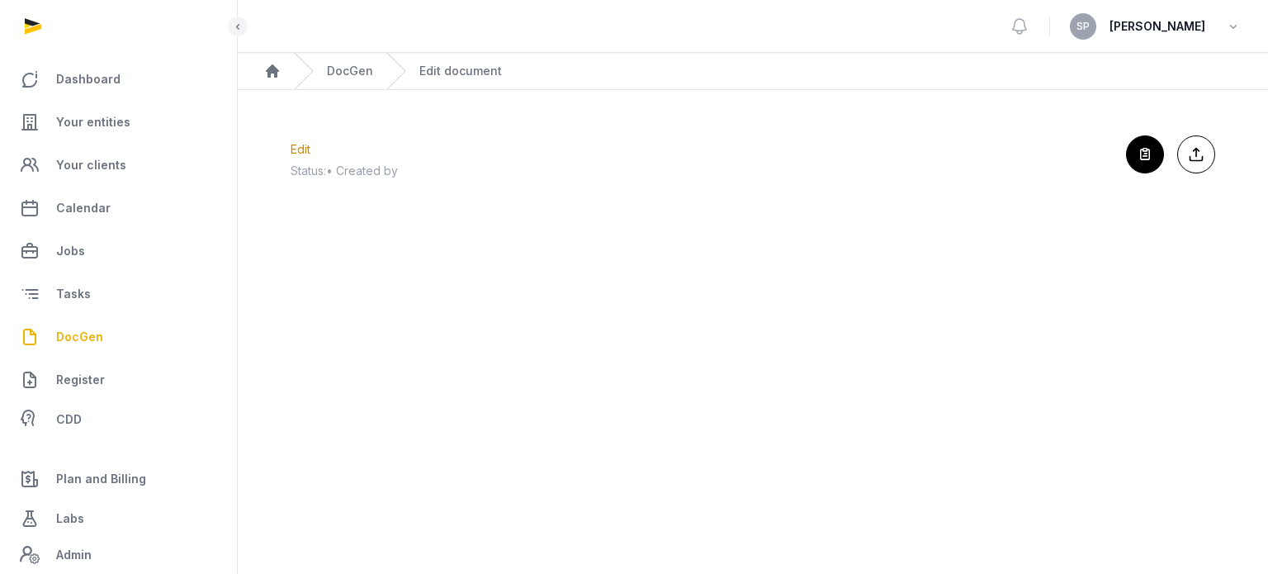
click at [77, 332] on span "DocGen" at bounding box center [79, 337] width 47 height 20
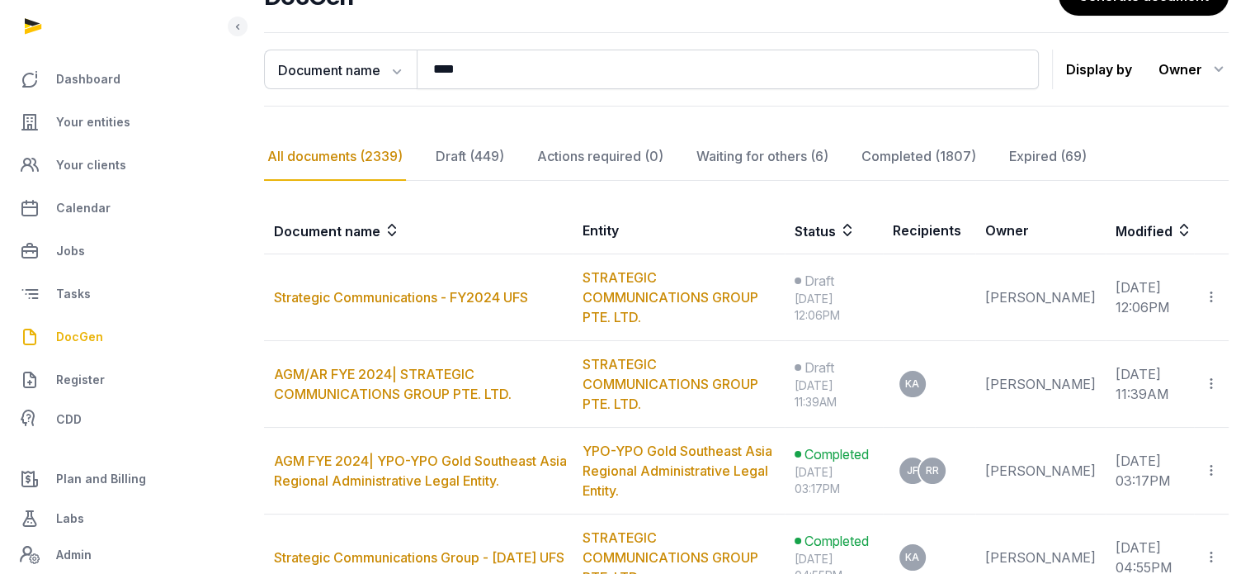
scroll to position [205, 0]
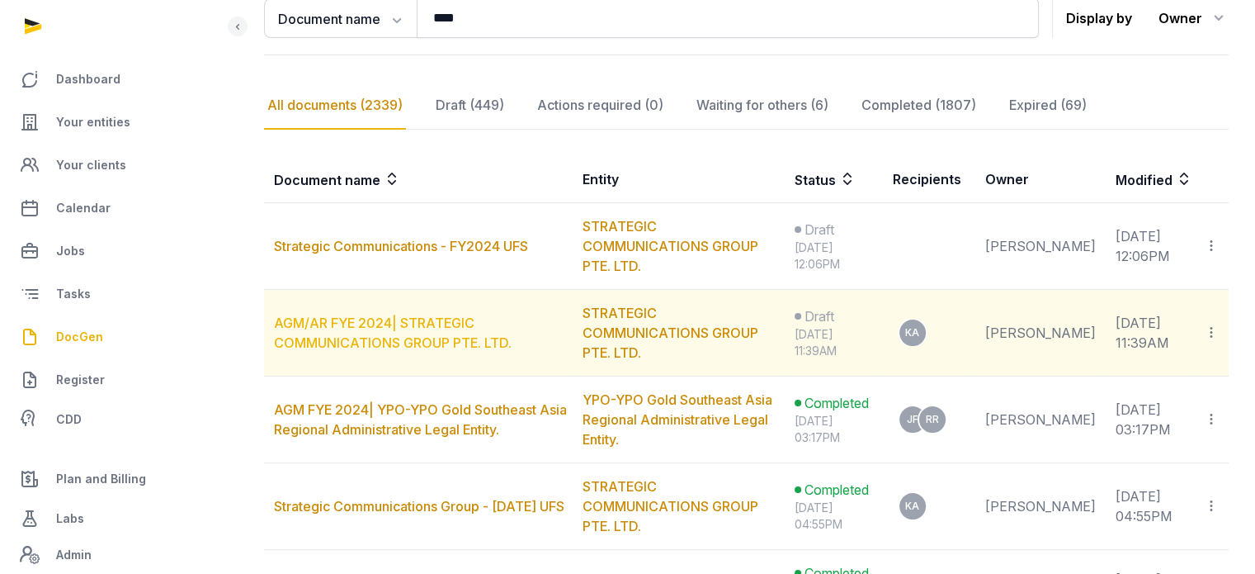
click at [394, 314] on link "AGM/AR FYE 2024| STRATEGIC COMMUNICATIONS GROUP PTE. LTD." at bounding box center [393, 332] width 238 height 36
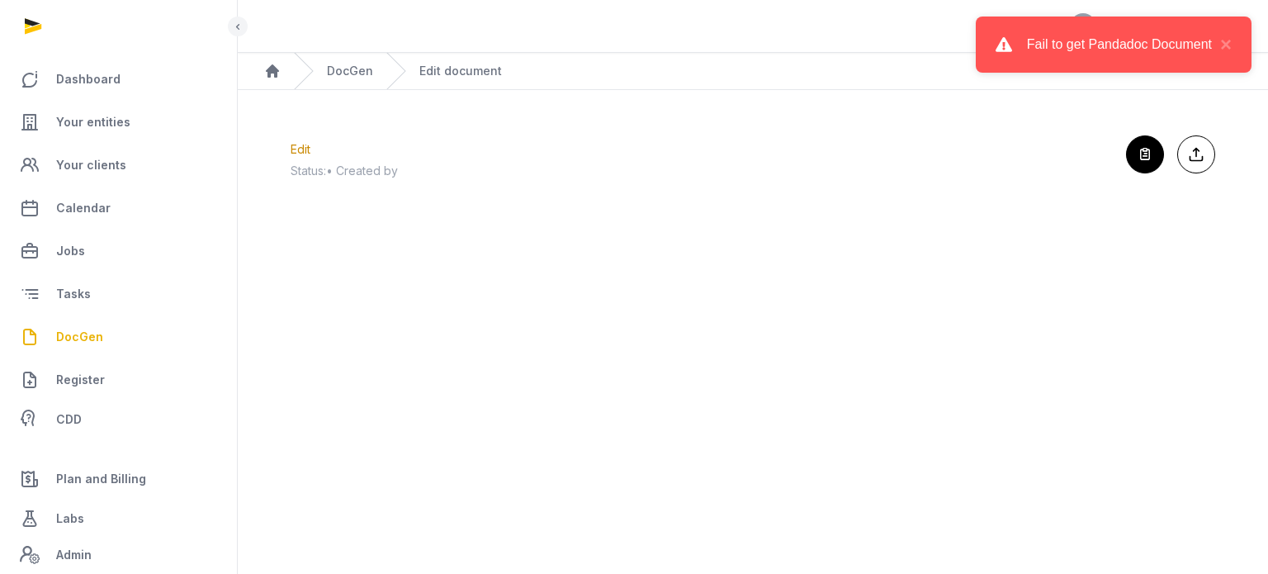
click at [1236, 42] on div "Fail to get Pandadoc Document ×" at bounding box center [1114, 45] width 276 height 56
click at [1225, 44] on button "×" at bounding box center [1222, 45] width 20 height 20
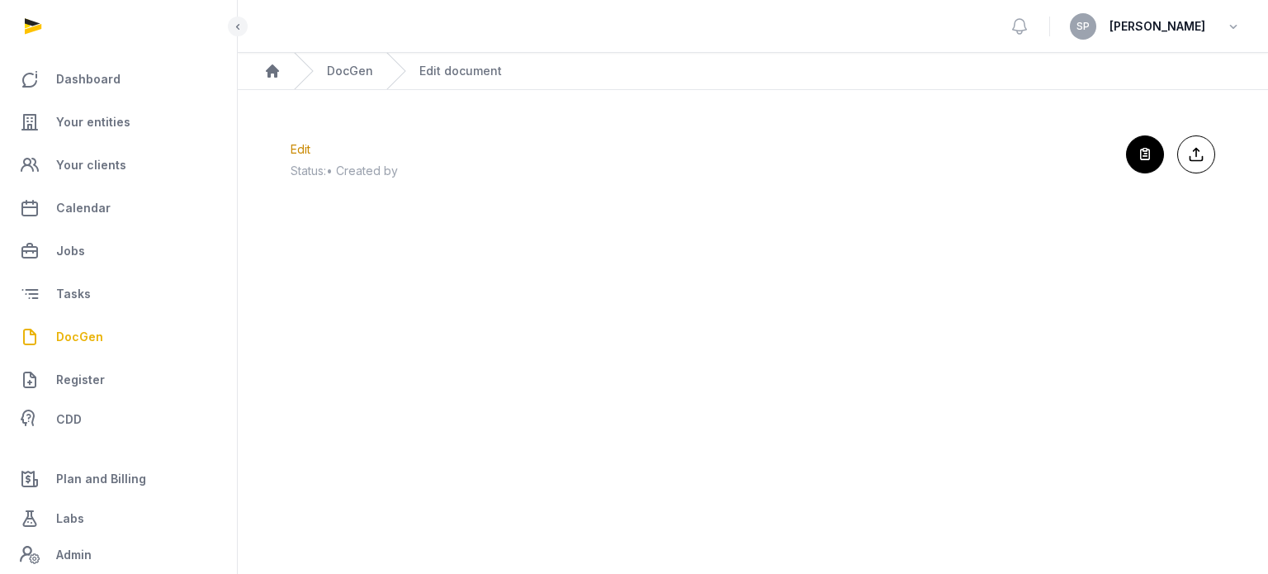
click at [96, 337] on span "DocGen" at bounding box center [79, 337] width 47 height 20
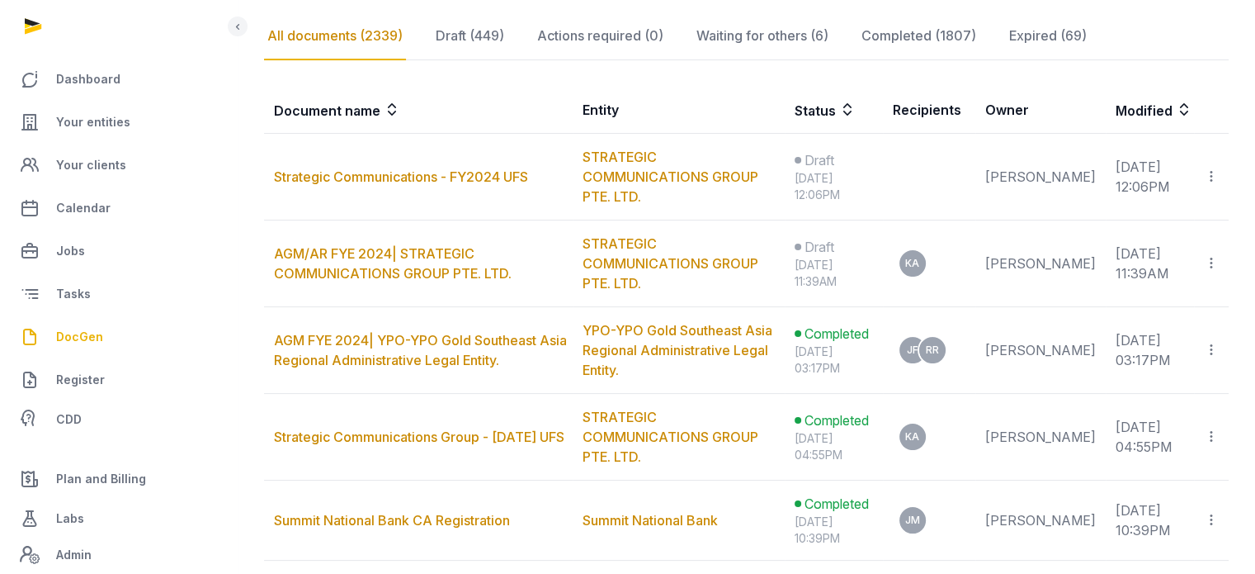
scroll to position [286, 0]
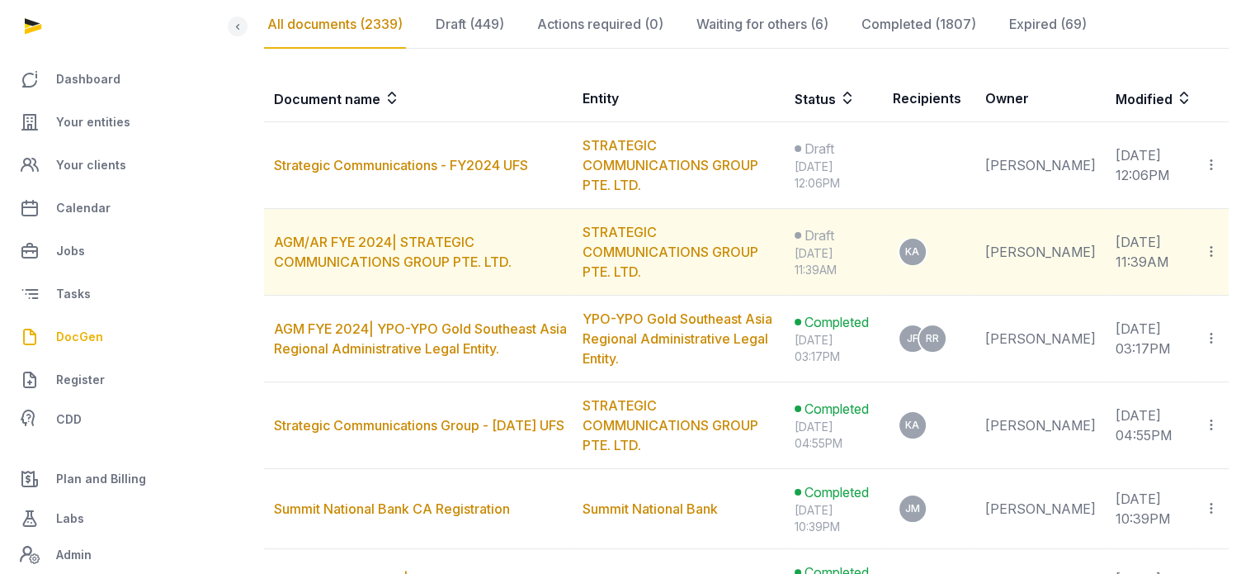
click at [1208, 258] on icon at bounding box center [1211, 251] width 15 height 17
click at [1145, 321] on div "Delete" at bounding box center [1153, 329] width 132 height 33
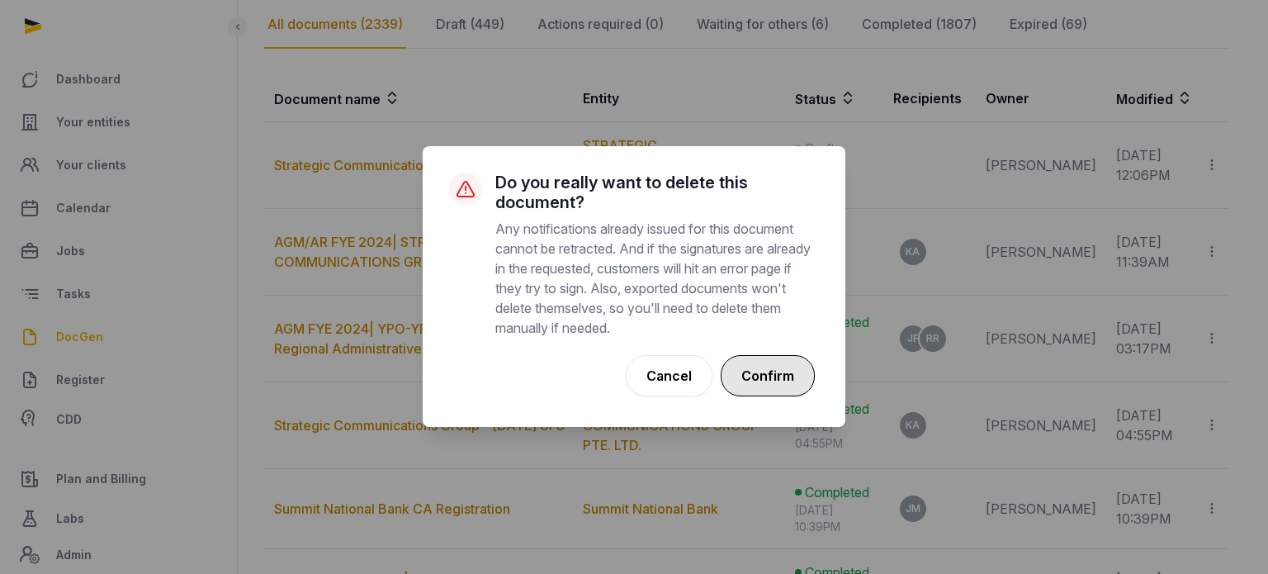
click at [769, 384] on button "Confirm" at bounding box center [768, 375] width 94 height 41
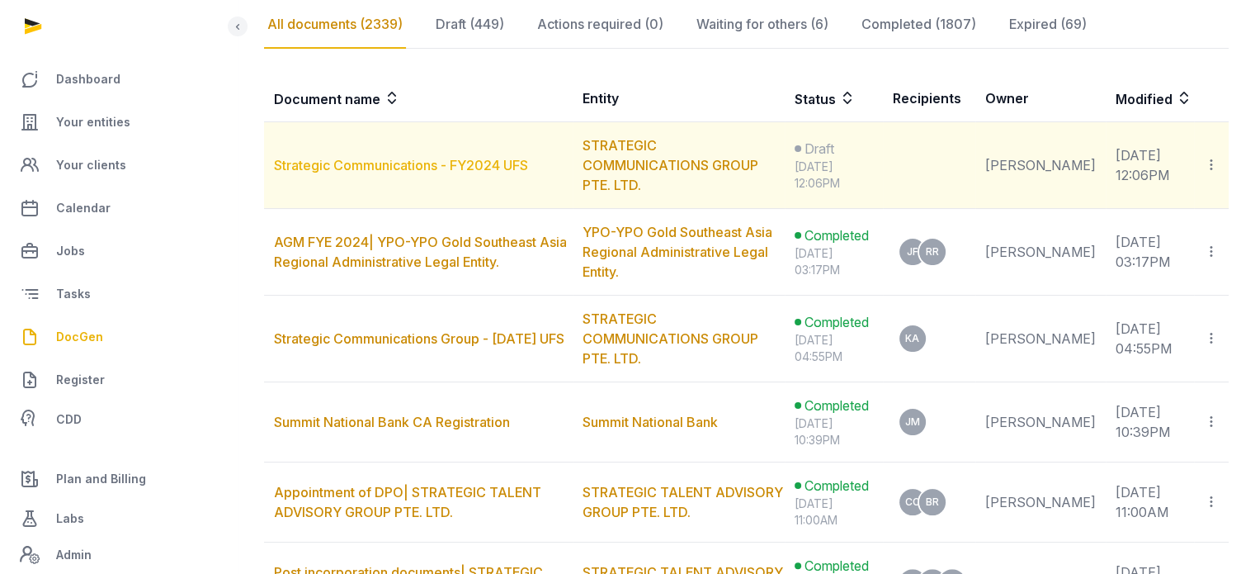
click at [504, 168] on link "Strategic Communications - FY2024 UFS" at bounding box center [401, 165] width 254 height 17
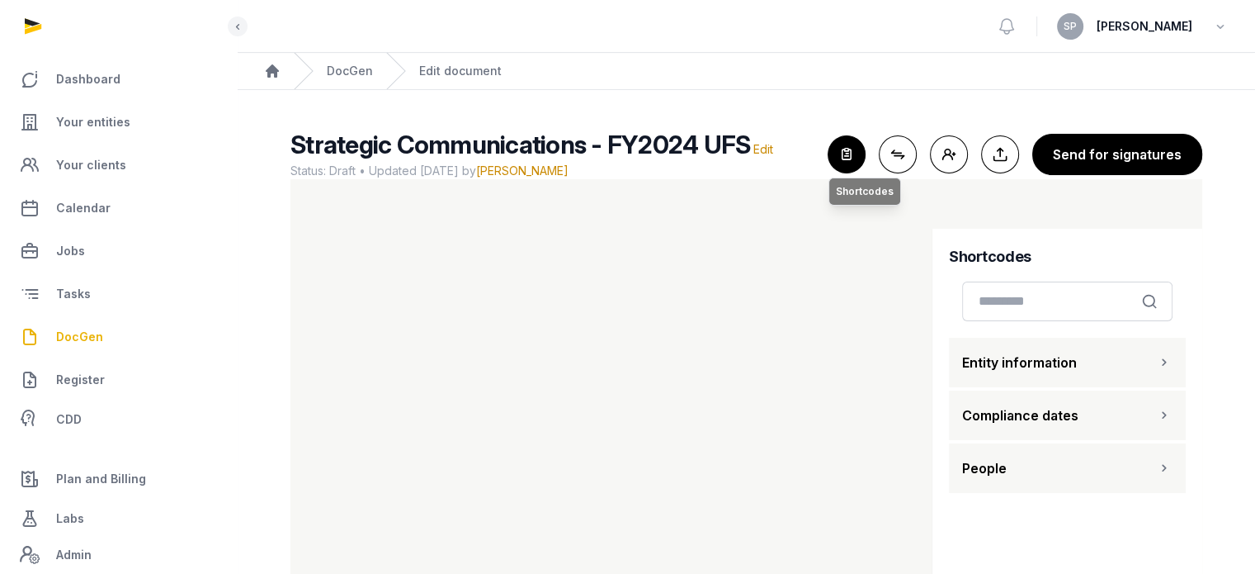
click at [853, 159] on icon "button" at bounding box center [847, 154] width 36 height 36
